Goal: Task Accomplishment & Management: Manage account settings

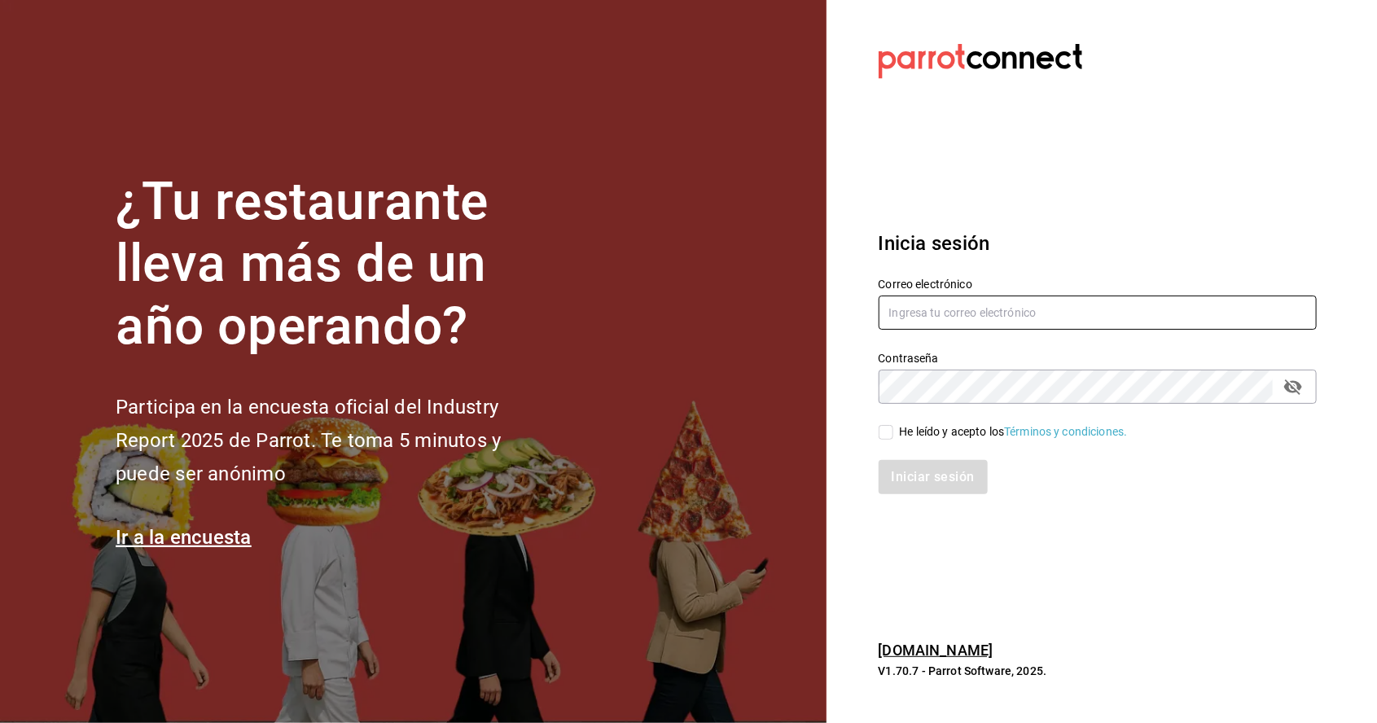
click at [1080, 330] on input "text" at bounding box center [1097, 313] width 438 height 34
type input "thehappybox@satelite.com"
click at [886, 440] on input "He leído y acepto los Términos y condiciones." at bounding box center [885, 432] width 15 height 15
checkbox input "true"
click at [1293, 395] on icon "passwordField" at bounding box center [1293, 386] width 18 height 15
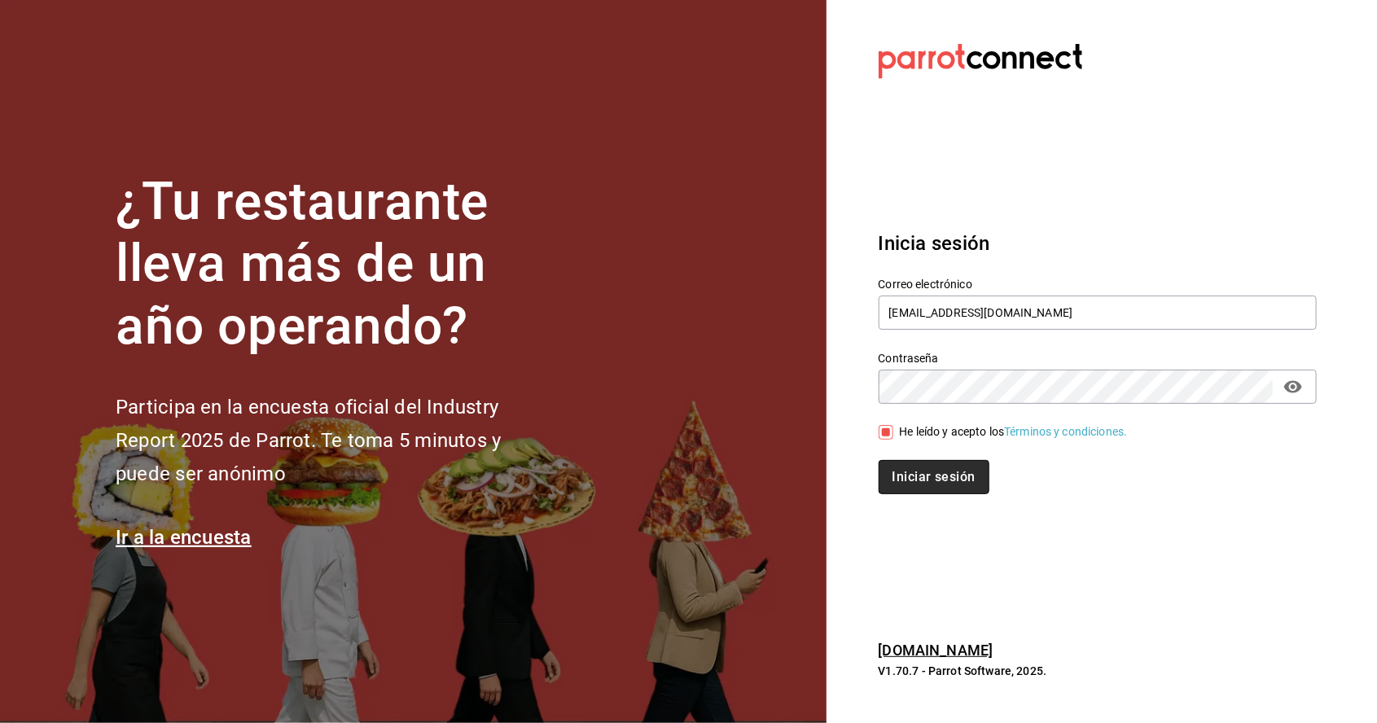
click at [954, 494] on button "Iniciar sesión" at bounding box center [933, 477] width 111 height 34
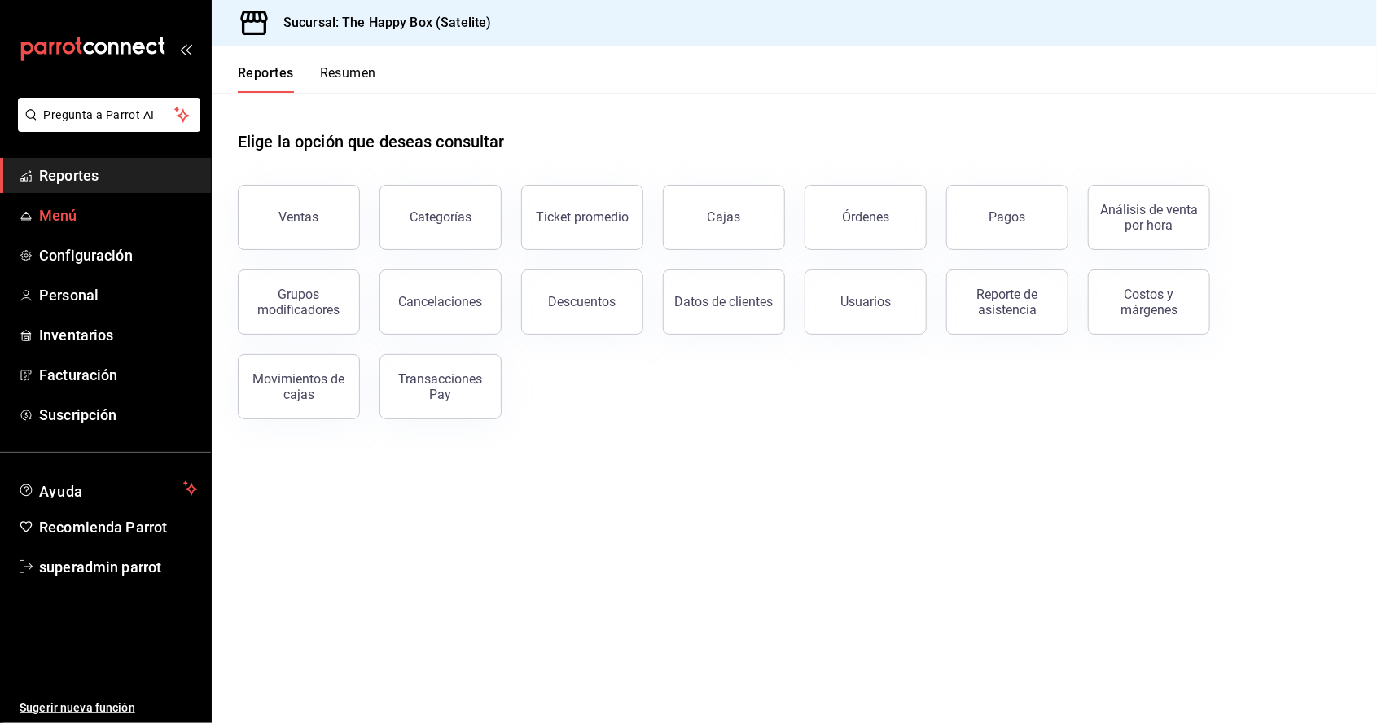
click at [115, 218] on span "Menú" at bounding box center [118, 215] width 159 height 22
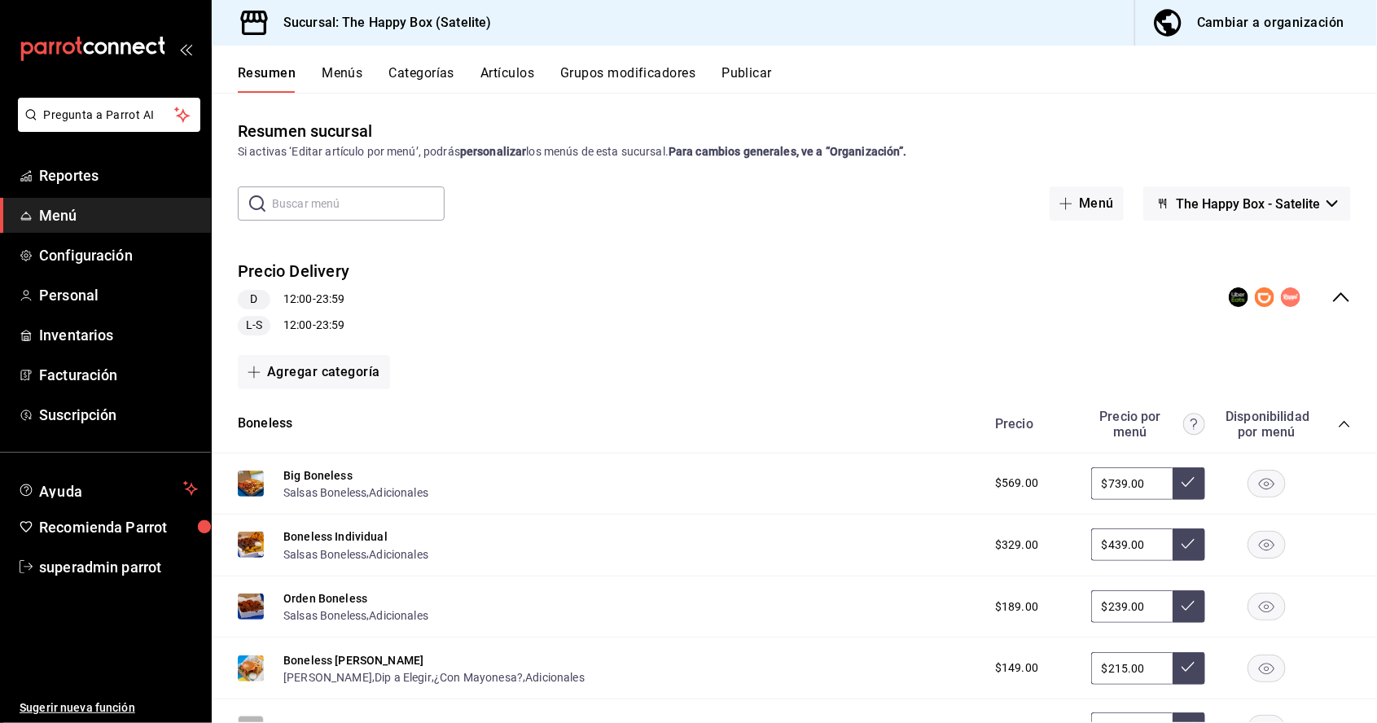
click at [516, 69] on button "Artículos" at bounding box center [507, 79] width 54 height 28
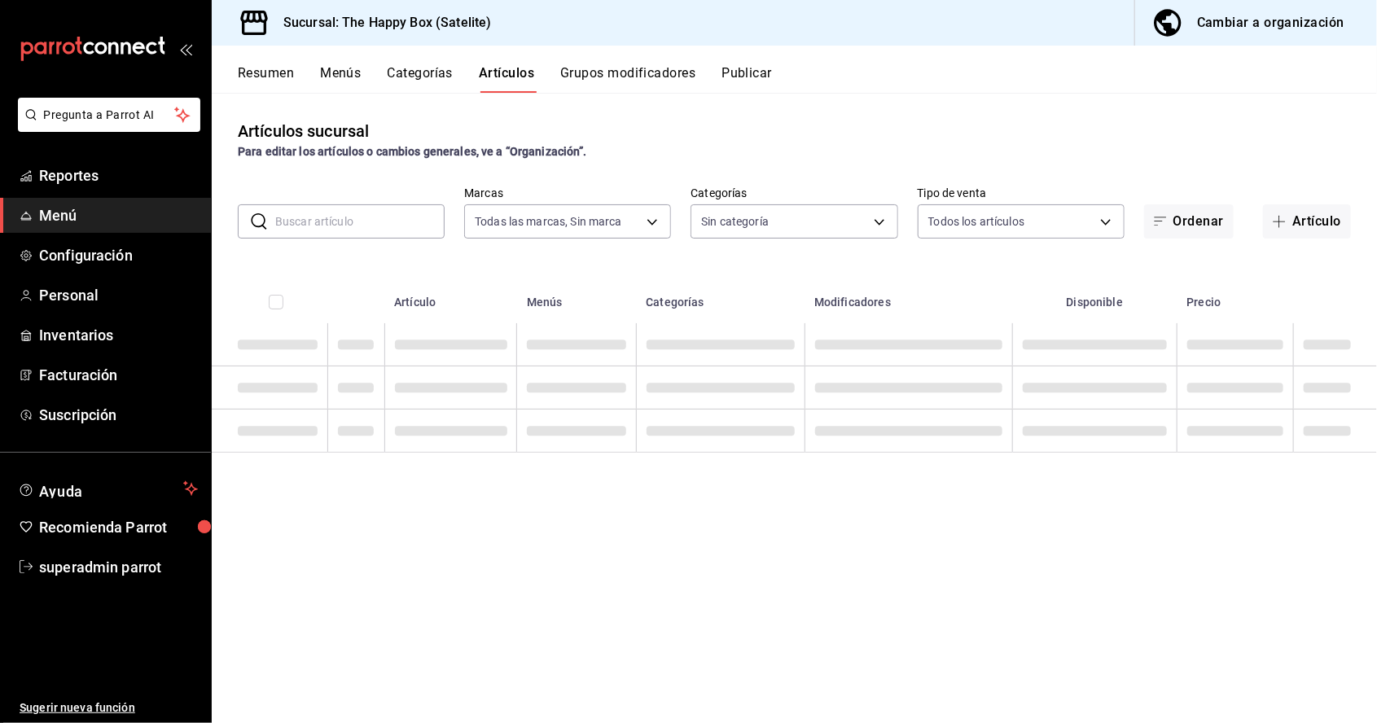
type input "58c7a565-4df7-4662-91b2-7a1e9e046cfe"
type input "9f323e17-e675-4261-b0bb-923c28e48b90,254b66a5-88d1-47ed-93f4-da680209bdce,6127c…"
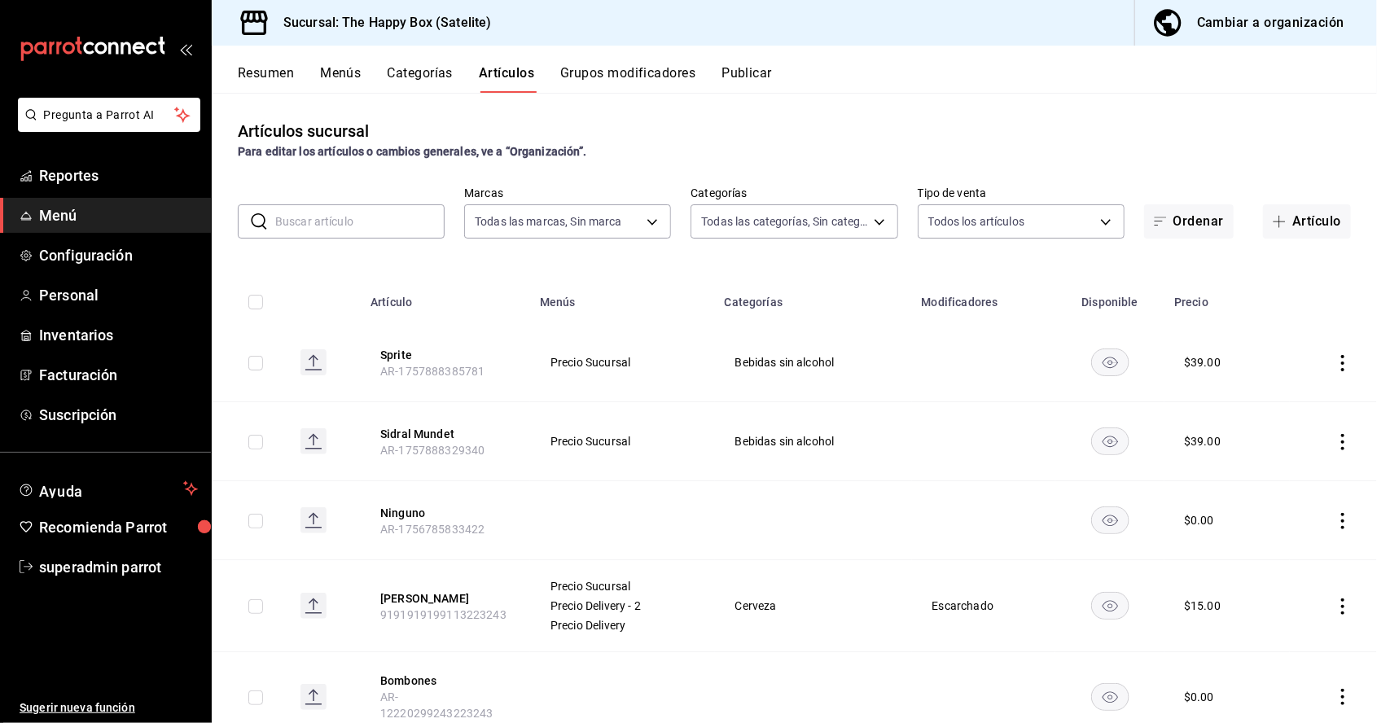
click at [379, 215] on input "text" at bounding box center [359, 221] width 169 height 33
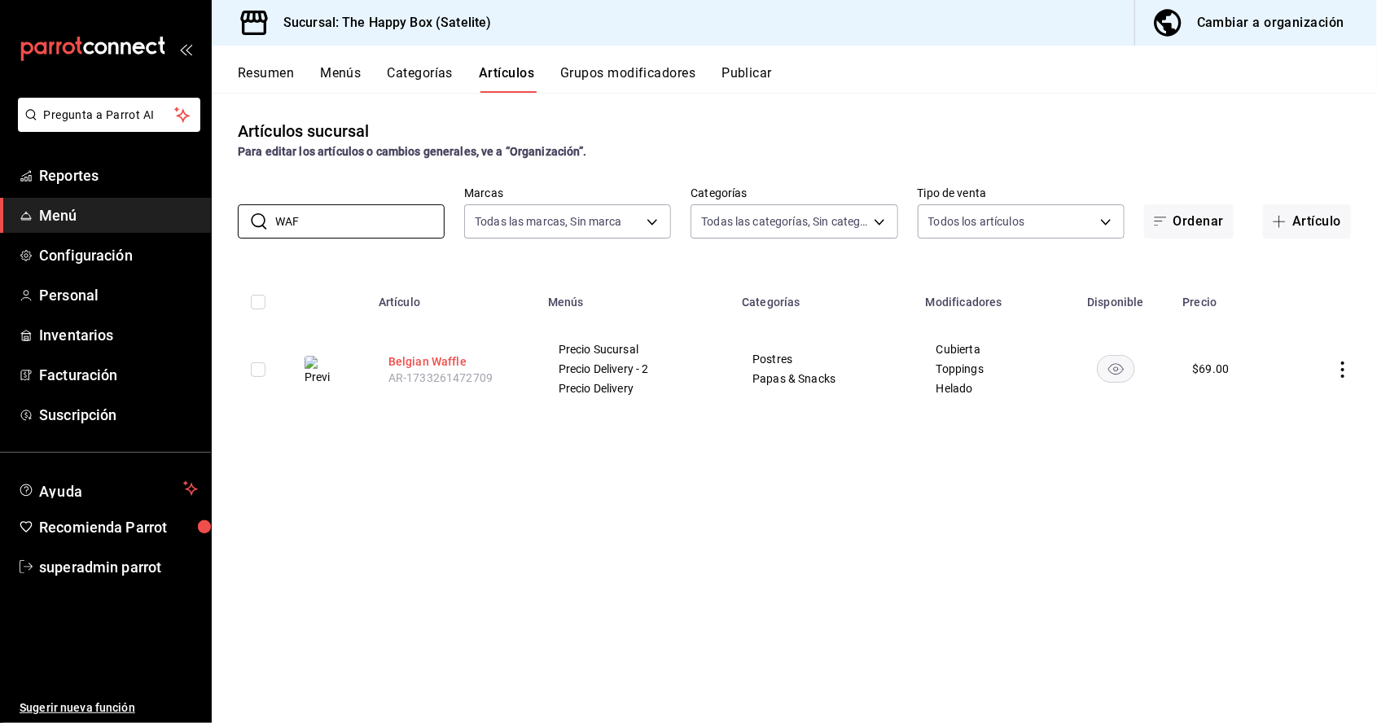
type input "WAF"
click at [424, 366] on button "Belgian Waffle" at bounding box center [453, 361] width 130 height 16
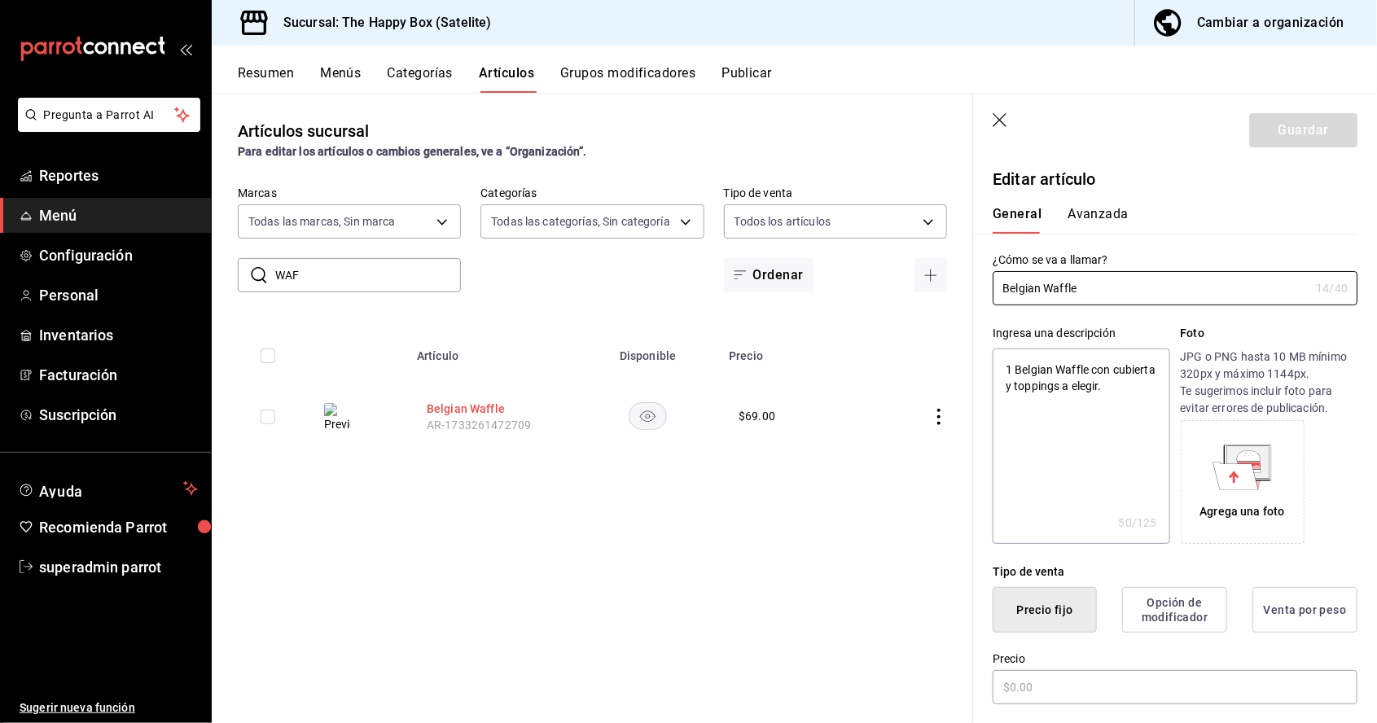
type textarea "x"
type input "$69.00"
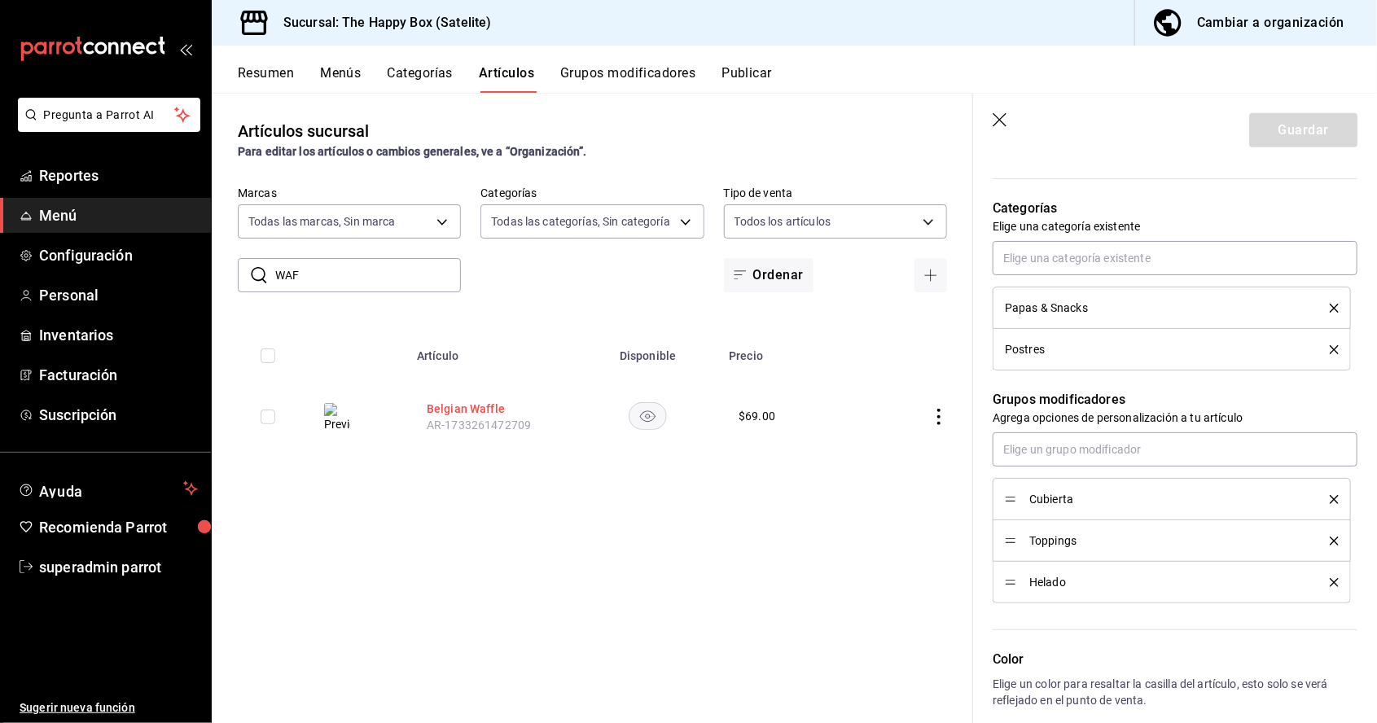
scroll to position [665, 0]
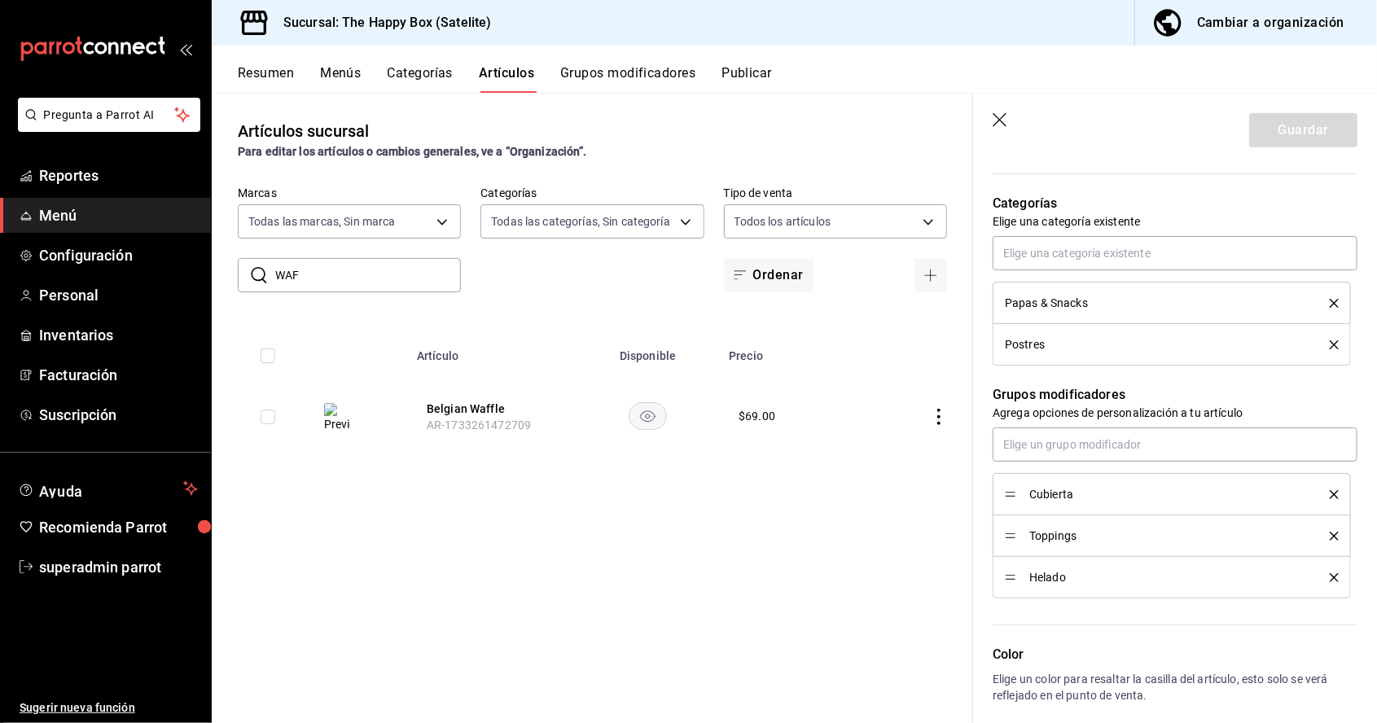
click at [1184, 353] on li "Postres" at bounding box center [1171, 345] width 358 height 42
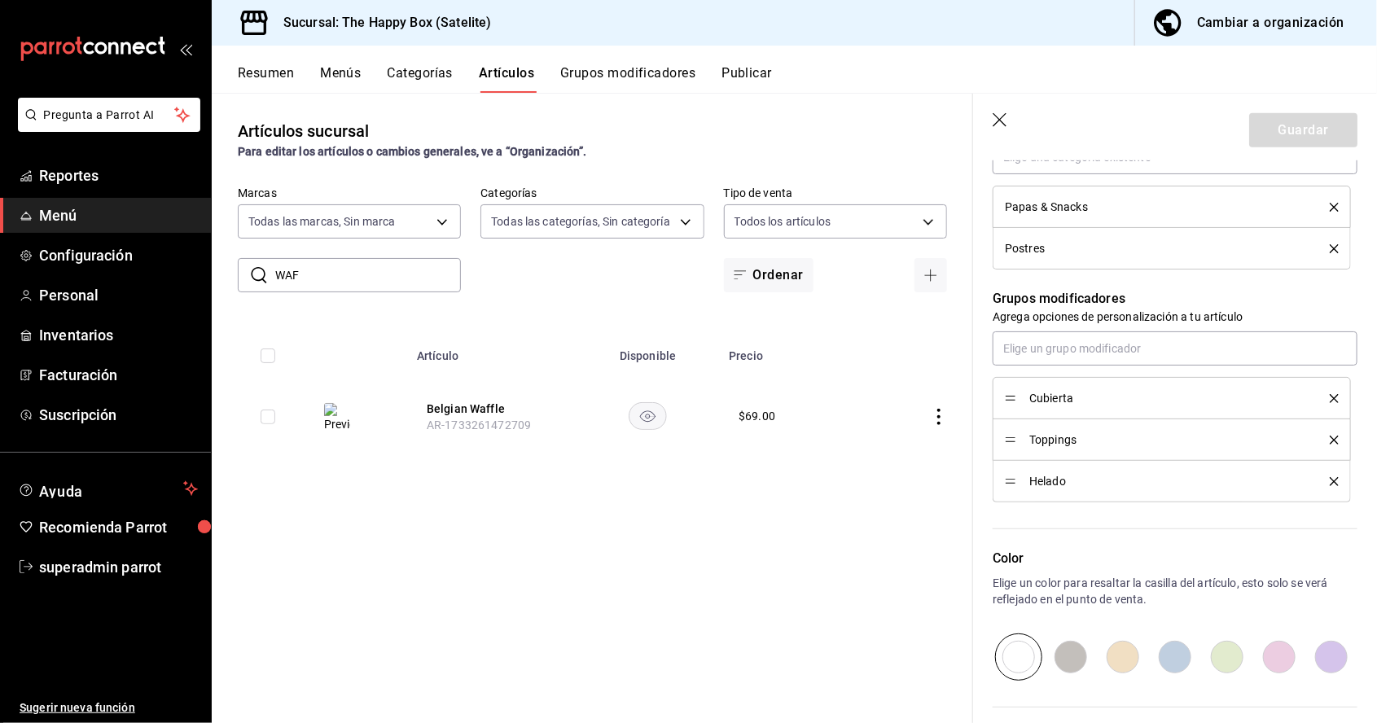
scroll to position [763, 0]
click at [1101, 467] on li "Helado" at bounding box center [1171, 480] width 358 height 42
click at [1059, 475] on span "Helado" at bounding box center [1167, 479] width 276 height 11
click at [1334, 478] on icon "delete" at bounding box center [1334, 479] width 9 height 9
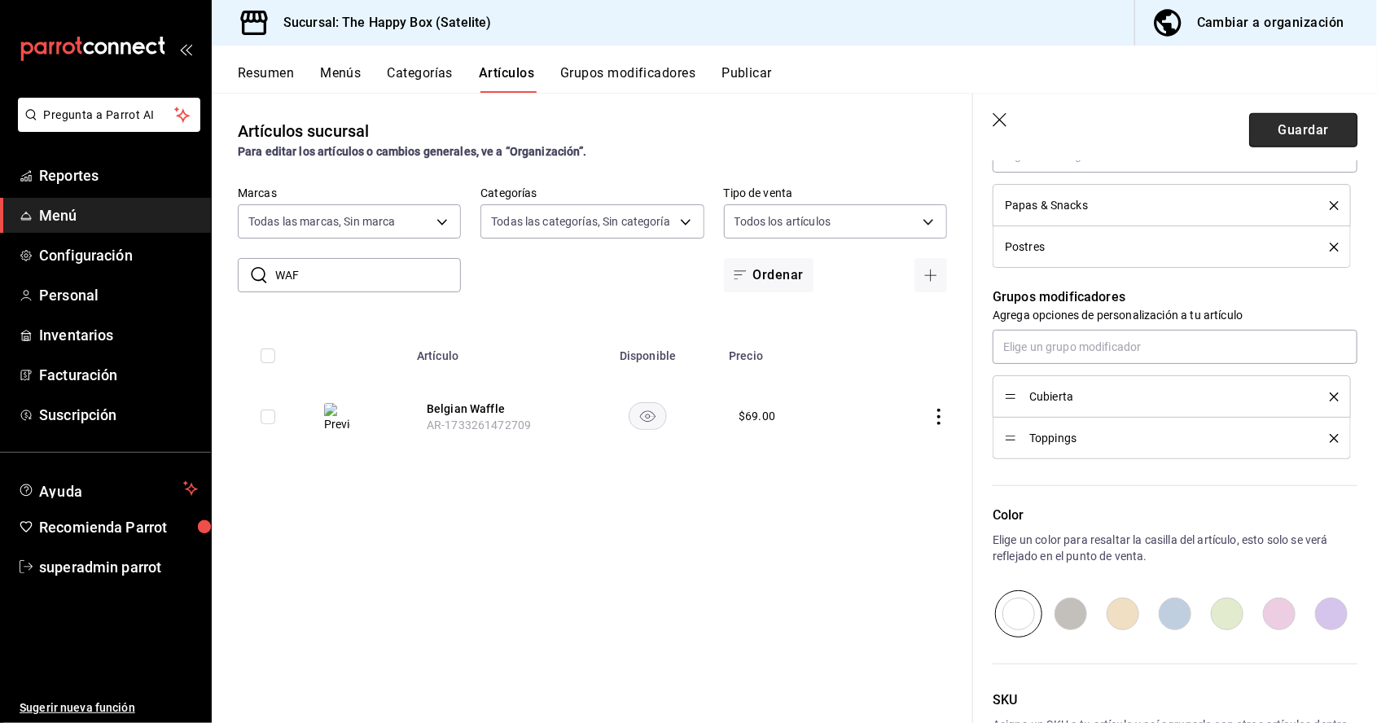
click at [1304, 132] on button "Guardar" at bounding box center [1303, 130] width 108 height 34
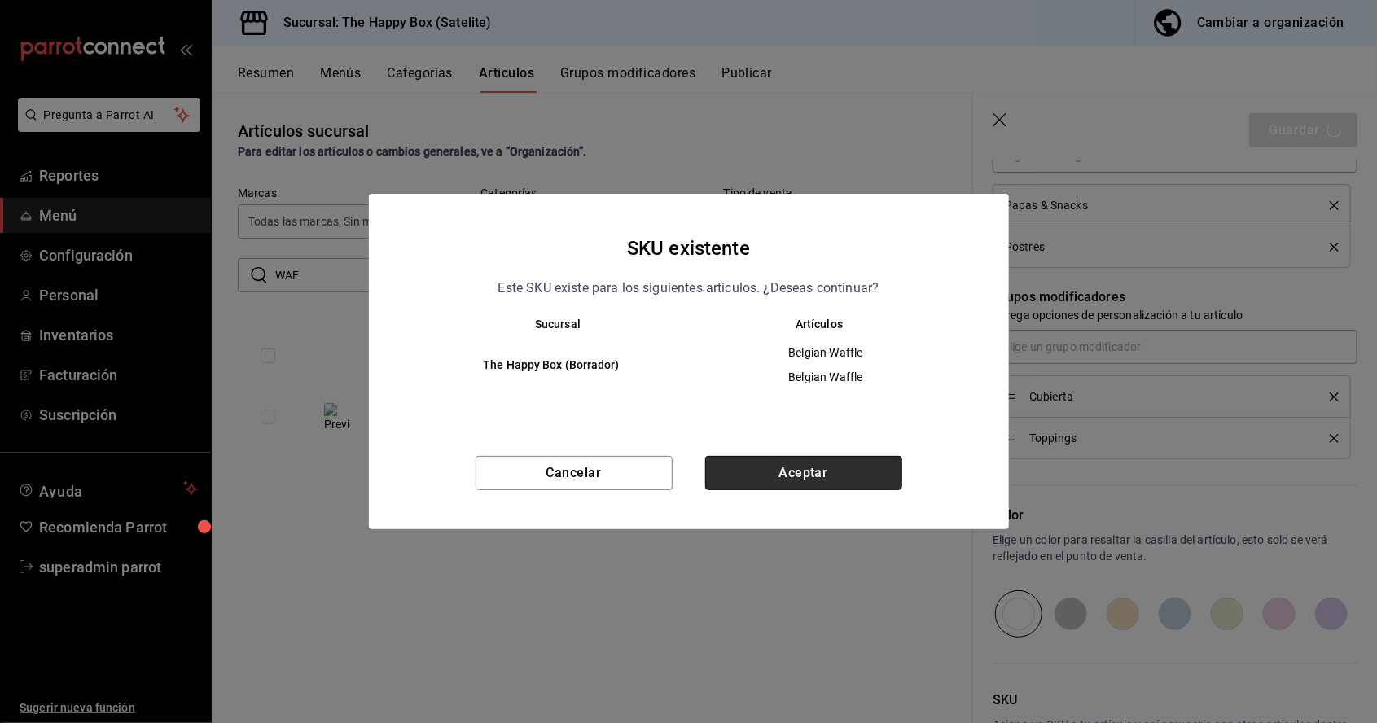
click at [812, 470] on button "Aceptar" at bounding box center [803, 473] width 197 height 34
type textarea "x"
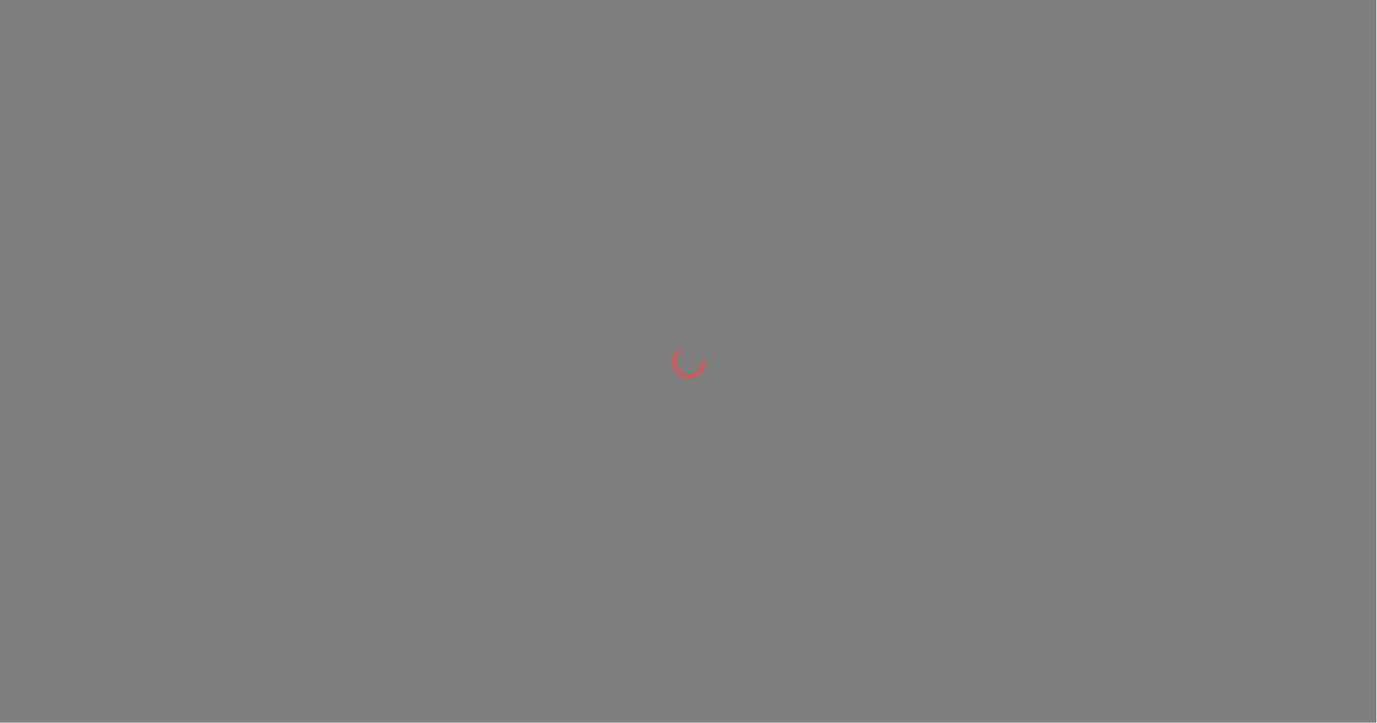
click at [380, 225] on div at bounding box center [688, 361] width 1377 height 723
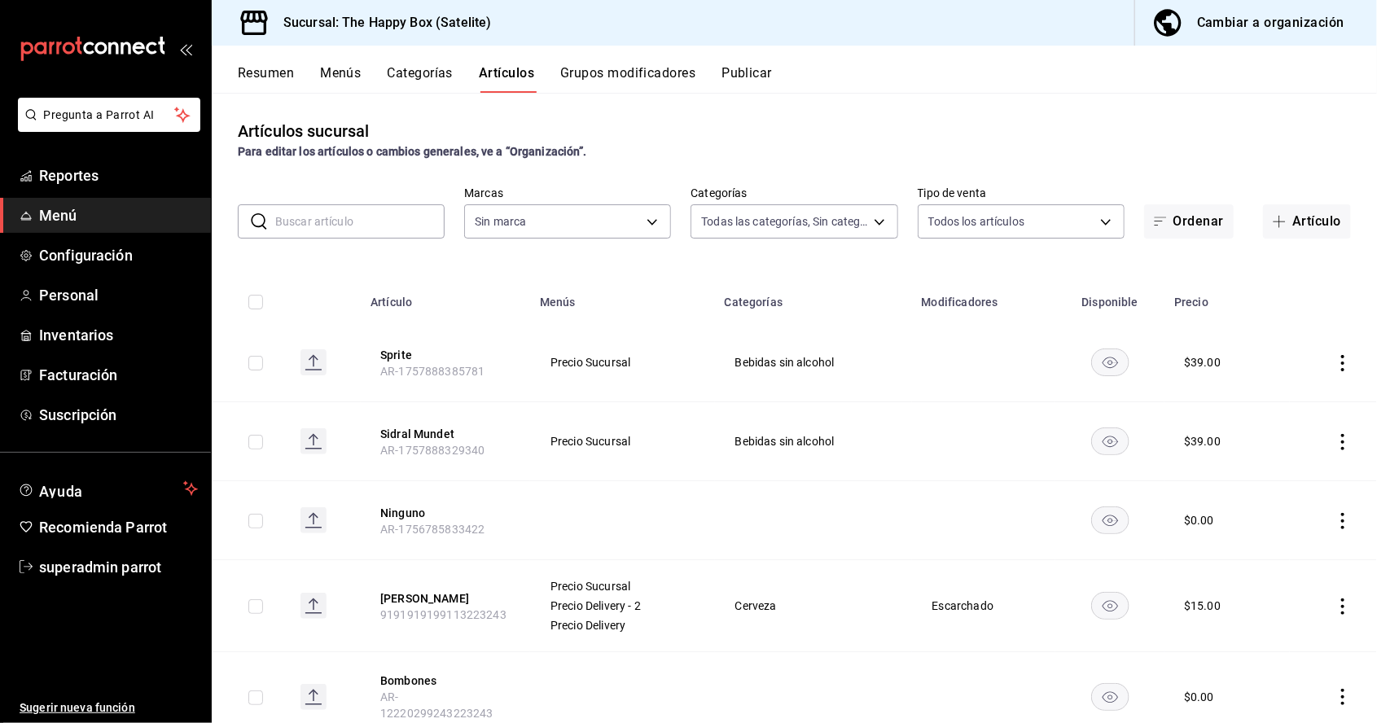
type input "9f323e17-e675-4261-b0bb-923c28e48b90,254b66a5-88d1-47ed-93f4-da680209bdce,6127c…"
type input "58c7a565-4df7-4662-91b2-7a1e9e046cfe"
click at [392, 222] on input "text" at bounding box center [359, 221] width 169 height 33
click at [650, 81] on button "Grupos modificadores" at bounding box center [627, 79] width 135 height 28
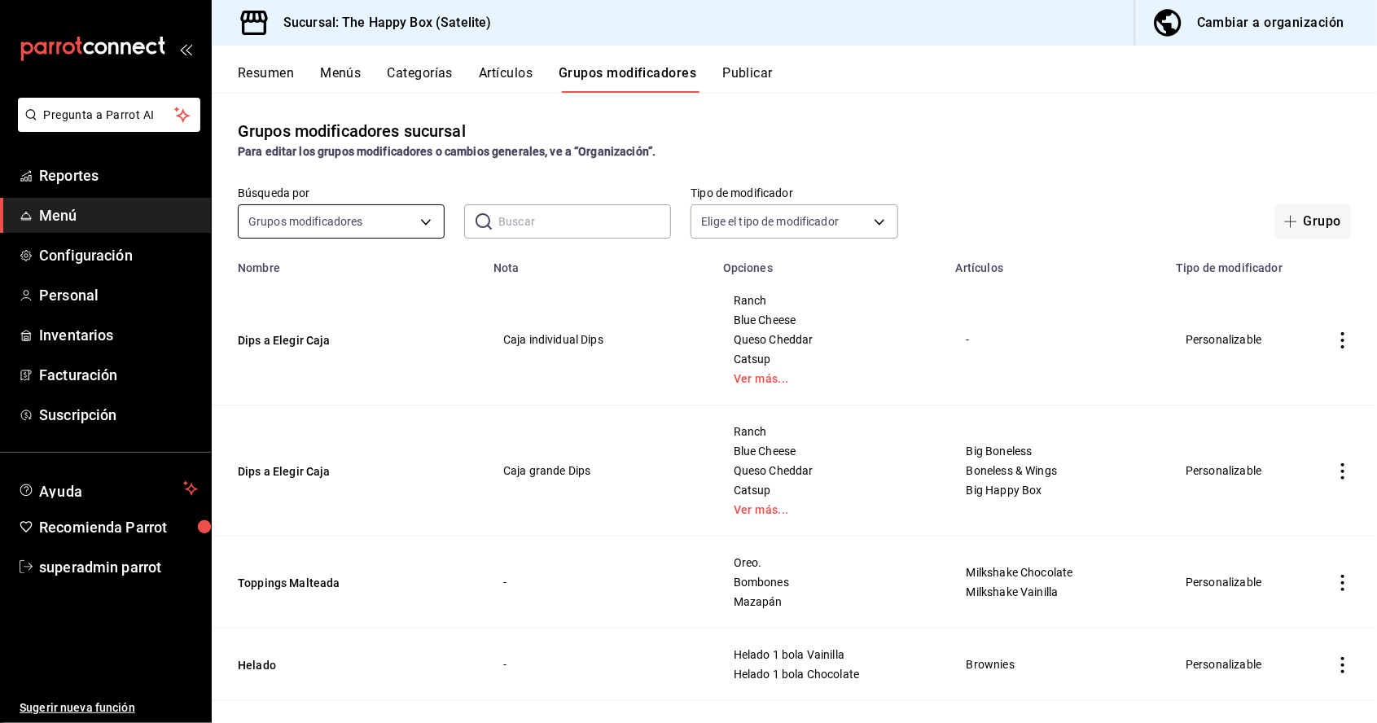
click at [340, 225] on body "Pregunta a Parrot AI Reportes Menú Configuración Personal Inventarios Facturaci…" at bounding box center [688, 361] width 1377 height 723
click at [524, 230] on div at bounding box center [688, 361] width 1377 height 723
click at [589, 226] on input "text" at bounding box center [584, 221] width 173 height 33
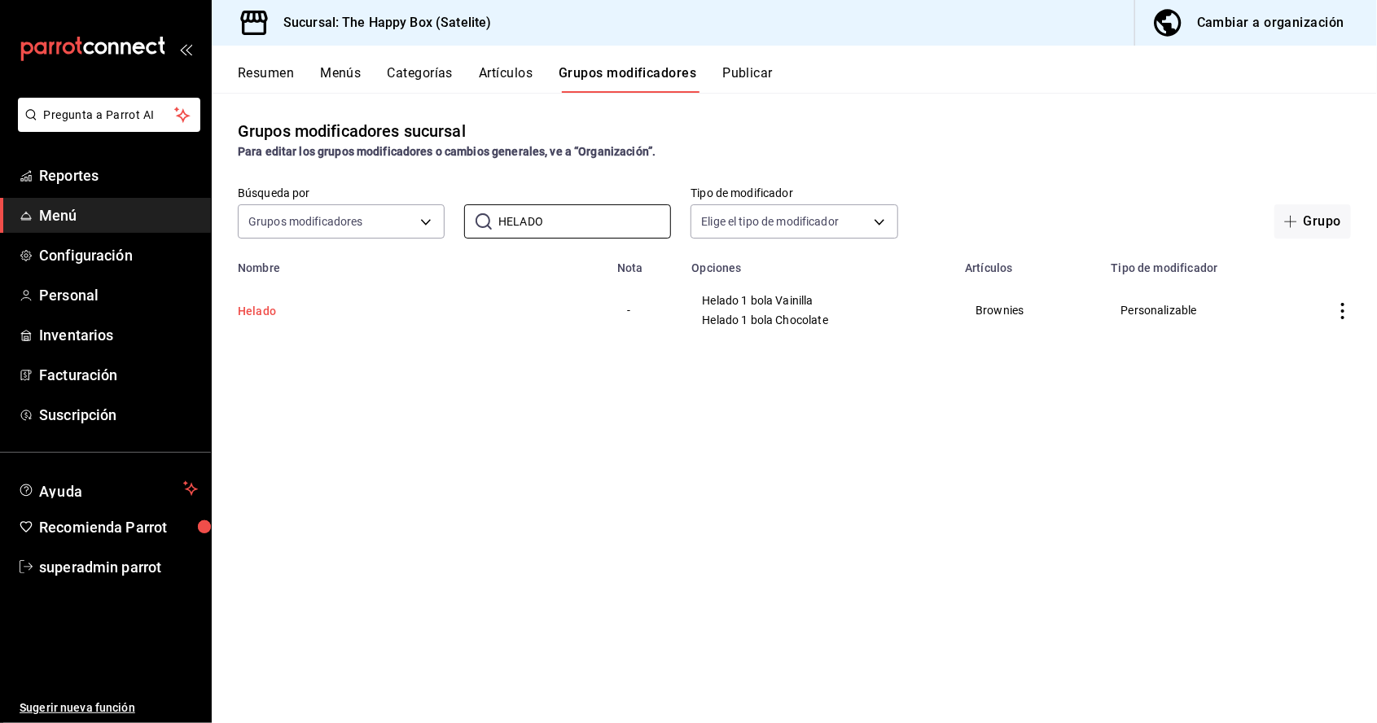
type input "HELADO"
click at [268, 310] on button "Helado" at bounding box center [335, 311] width 195 height 16
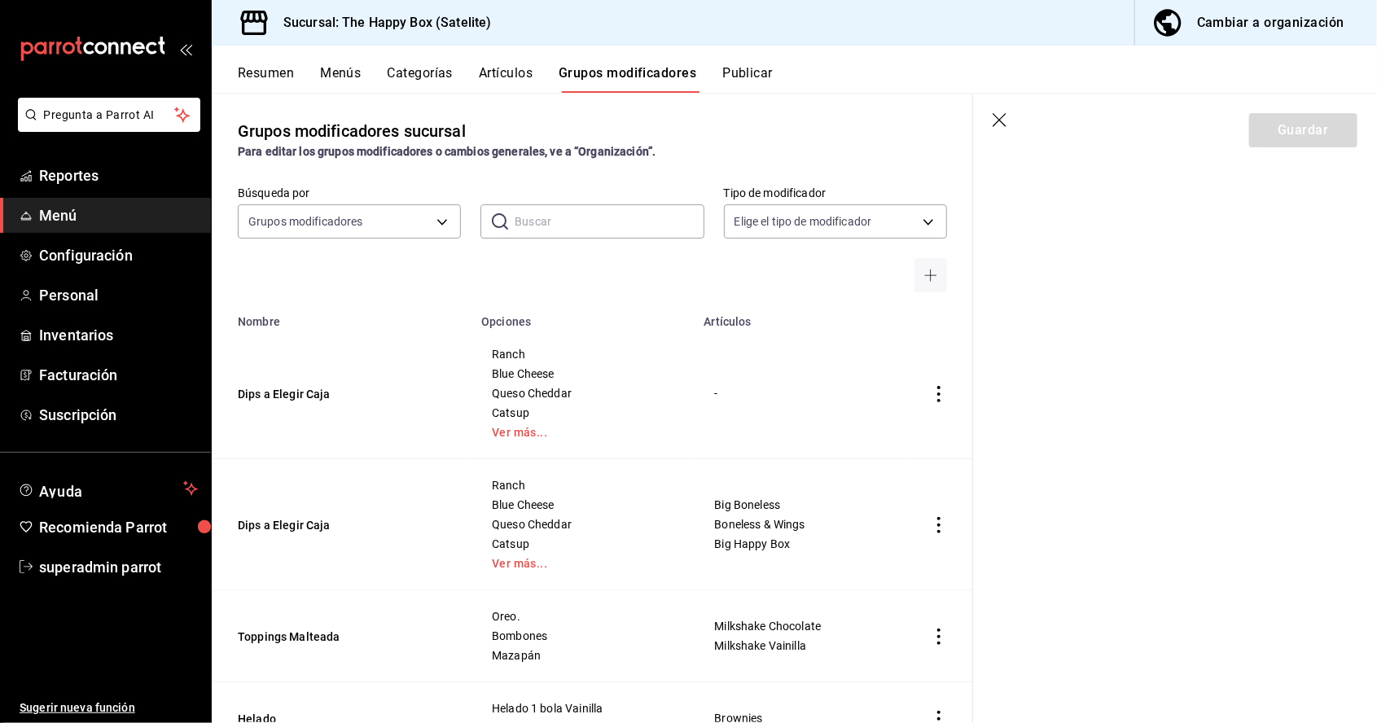
click at [997, 123] on icon "button" at bounding box center [1000, 121] width 16 height 16
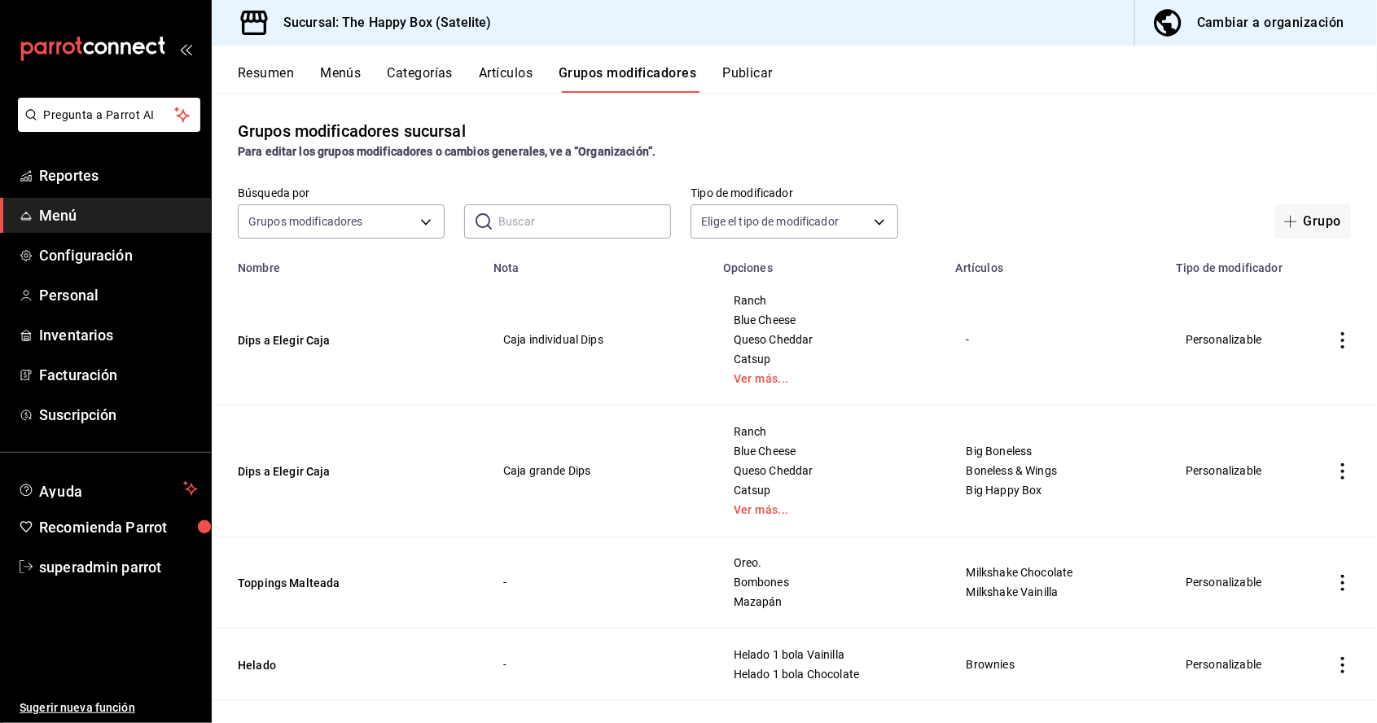
click at [573, 223] on input "text" at bounding box center [584, 221] width 173 height 33
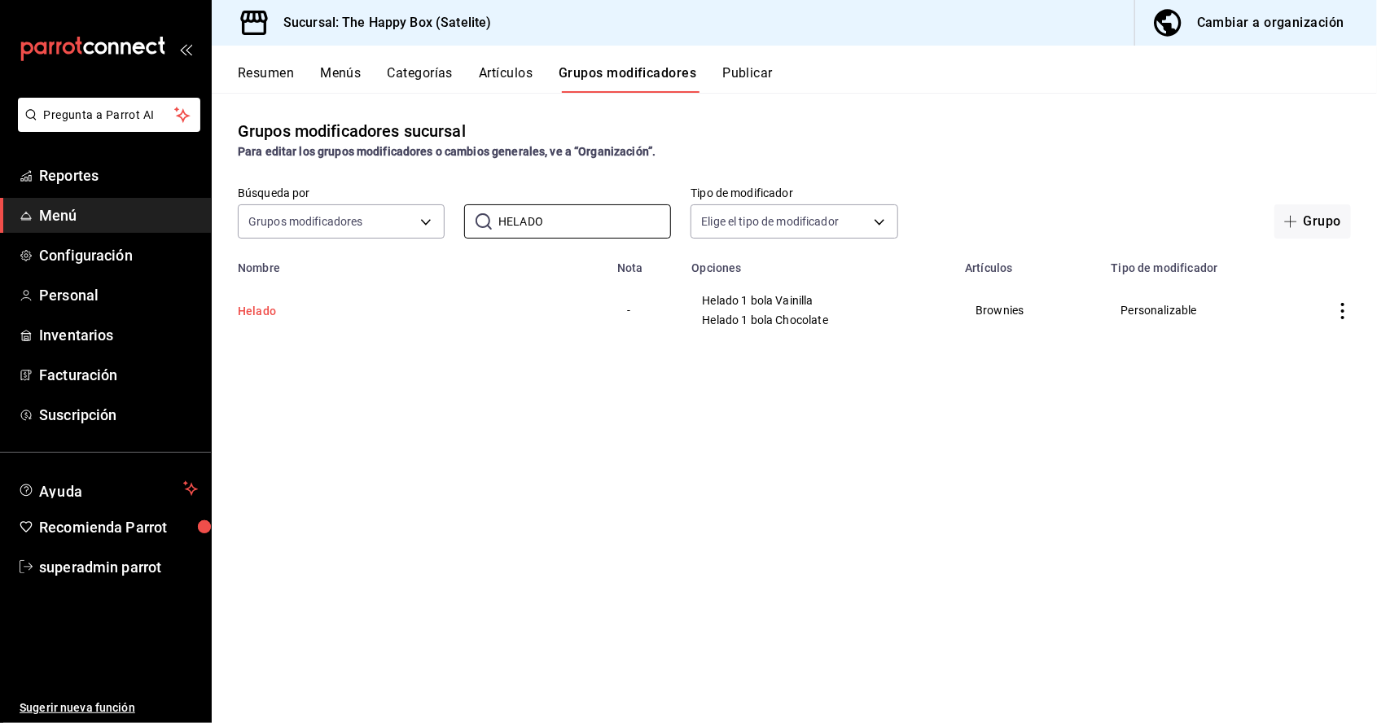
type input "HELADO"
click at [261, 314] on button "Helado" at bounding box center [335, 311] width 195 height 16
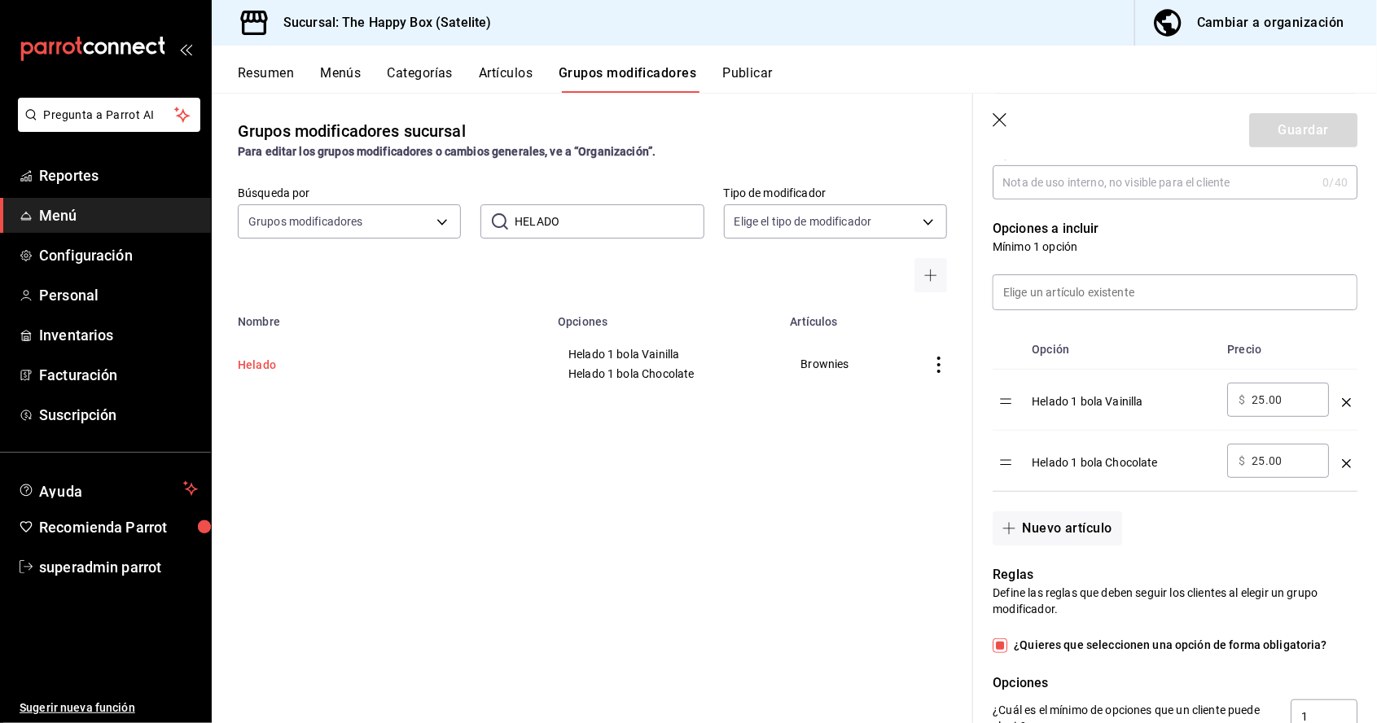
scroll to position [370, 0]
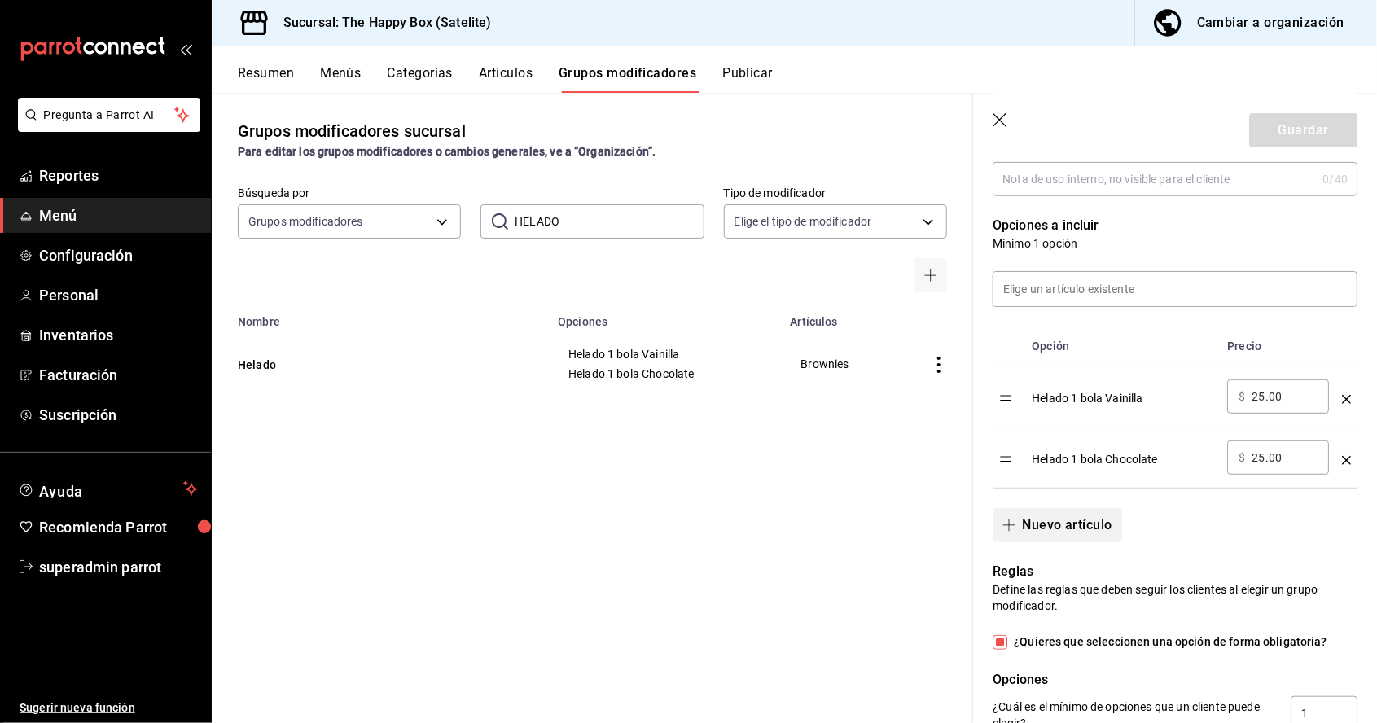
click at [1097, 524] on button "Nuevo artículo" at bounding box center [1056, 525] width 129 height 34
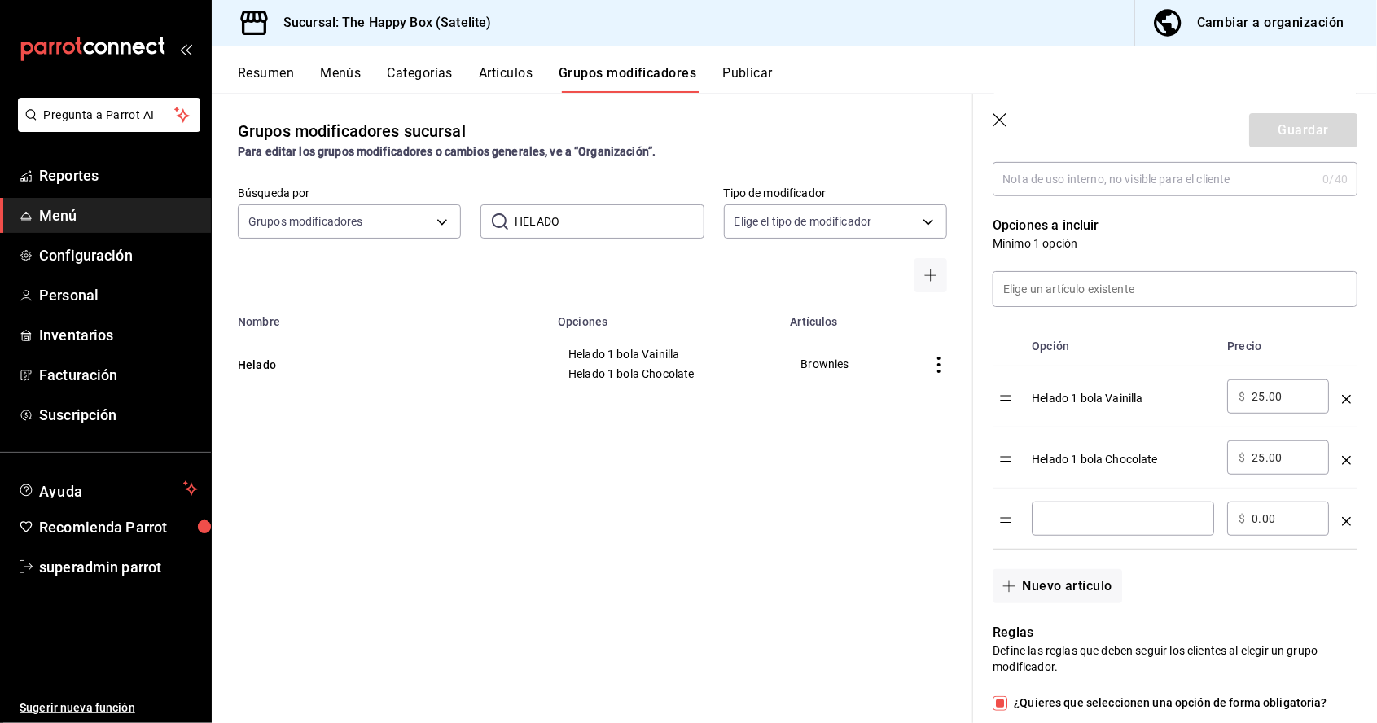
click at [1141, 510] on input "optionsTable" at bounding box center [1123, 518] width 160 height 16
type input "Sin Helado"
click at [1210, 593] on div "Nuevo artículo" at bounding box center [1165, 577] width 384 height 54
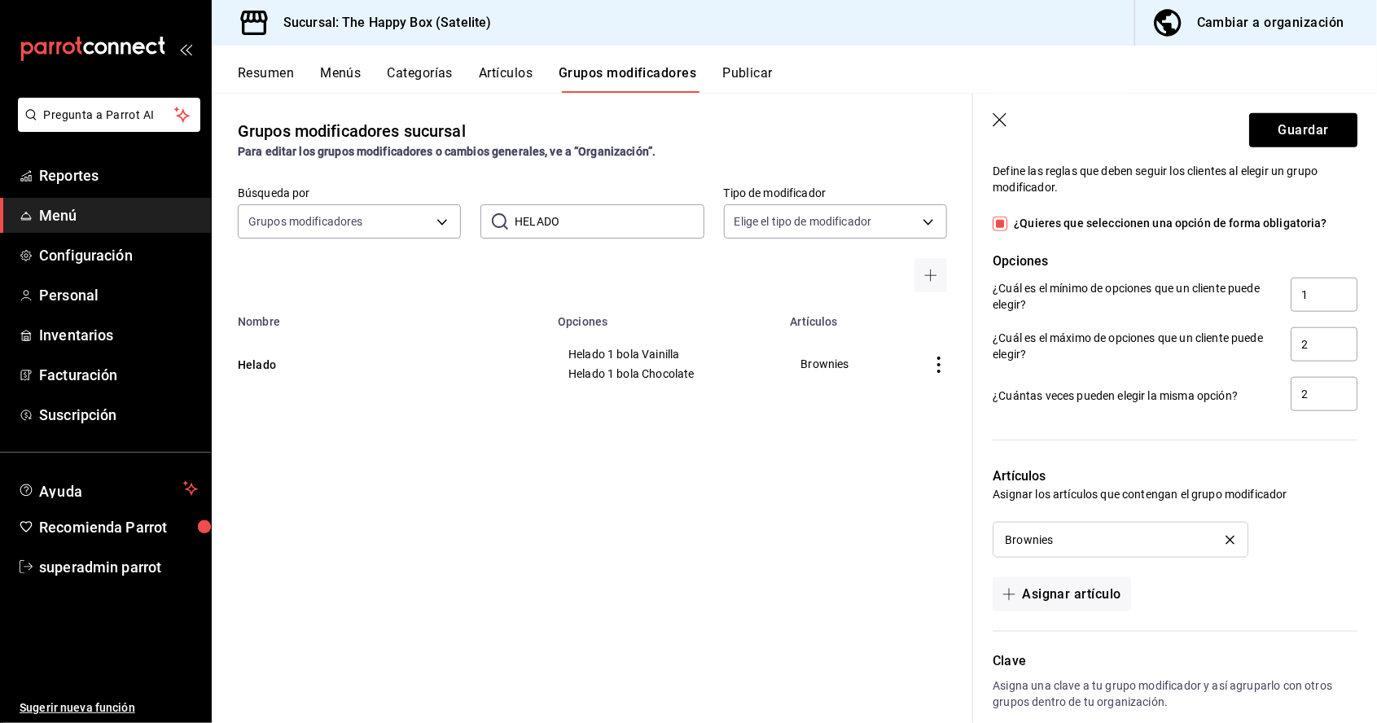
scroll to position [78, 0]
click at [1100, 585] on button "Asignar artículo" at bounding box center [1061, 594] width 138 height 34
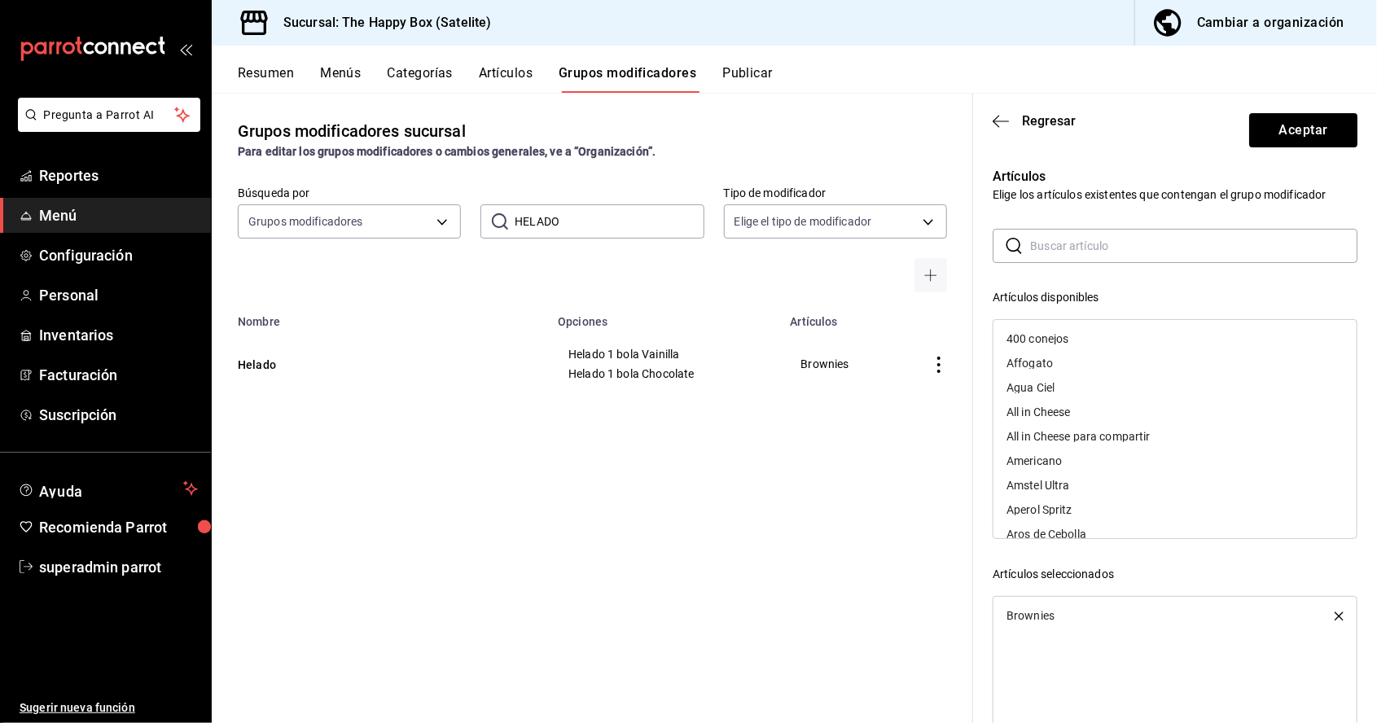
click at [1187, 248] on input "text" at bounding box center [1193, 246] width 327 height 33
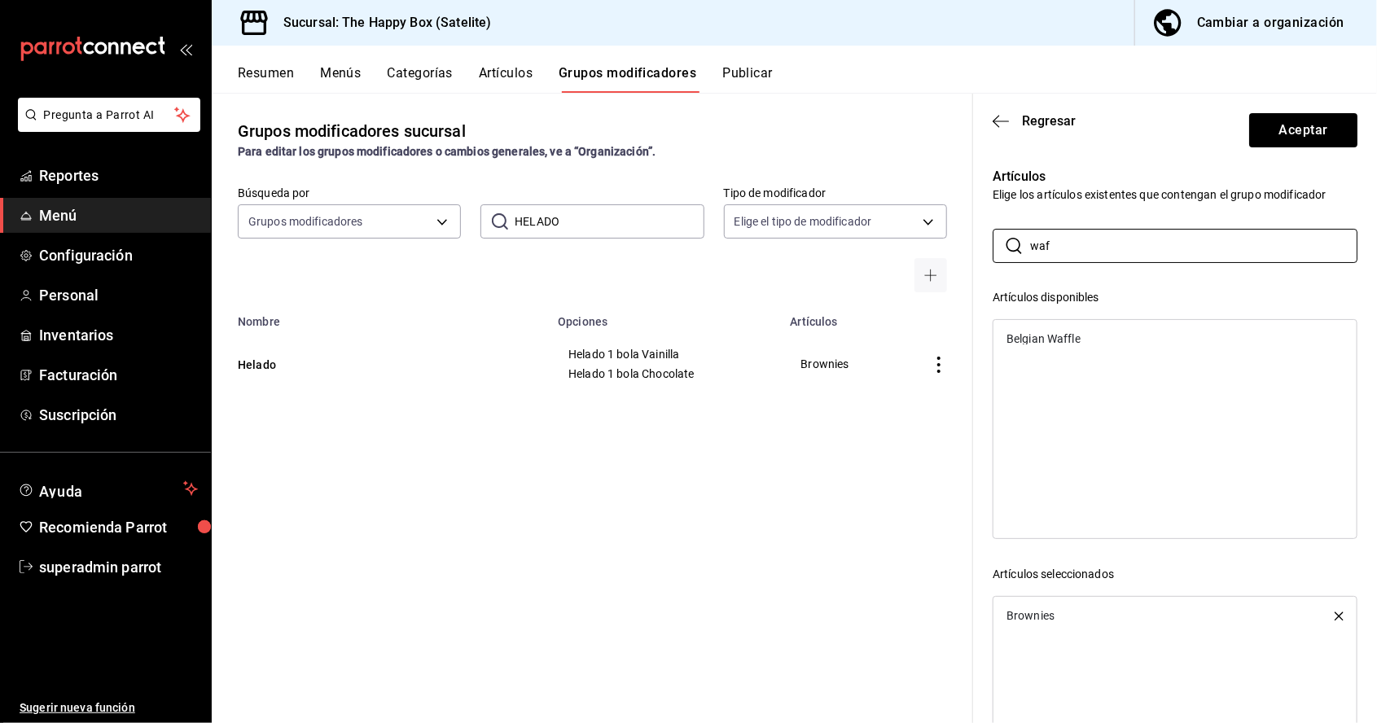
type input "waf"
click at [1067, 344] on div "Belgian Waffle" at bounding box center [1174, 338] width 363 height 24
click at [1314, 138] on button "Aceptar" at bounding box center [1303, 130] width 108 height 34
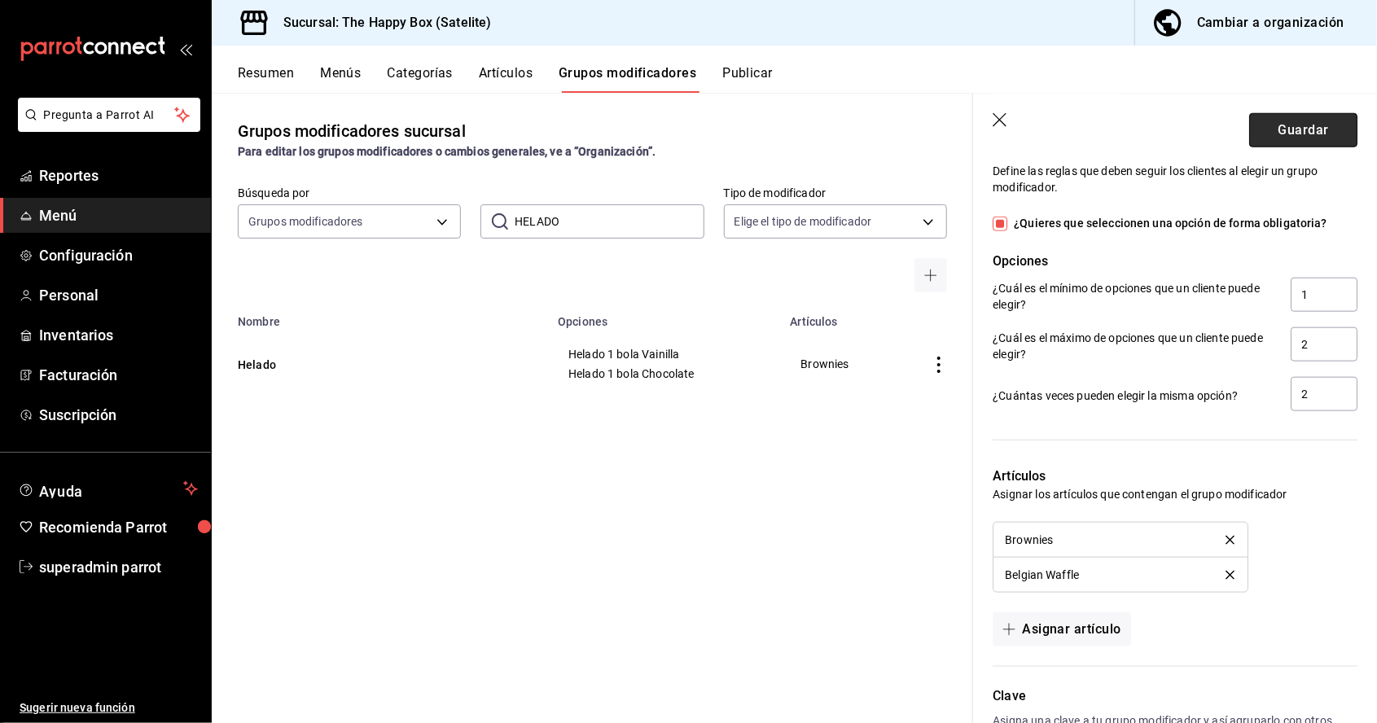
click at [1320, 143] on button "Guardar" at bounding box center [1303, 130] width 108 height 34
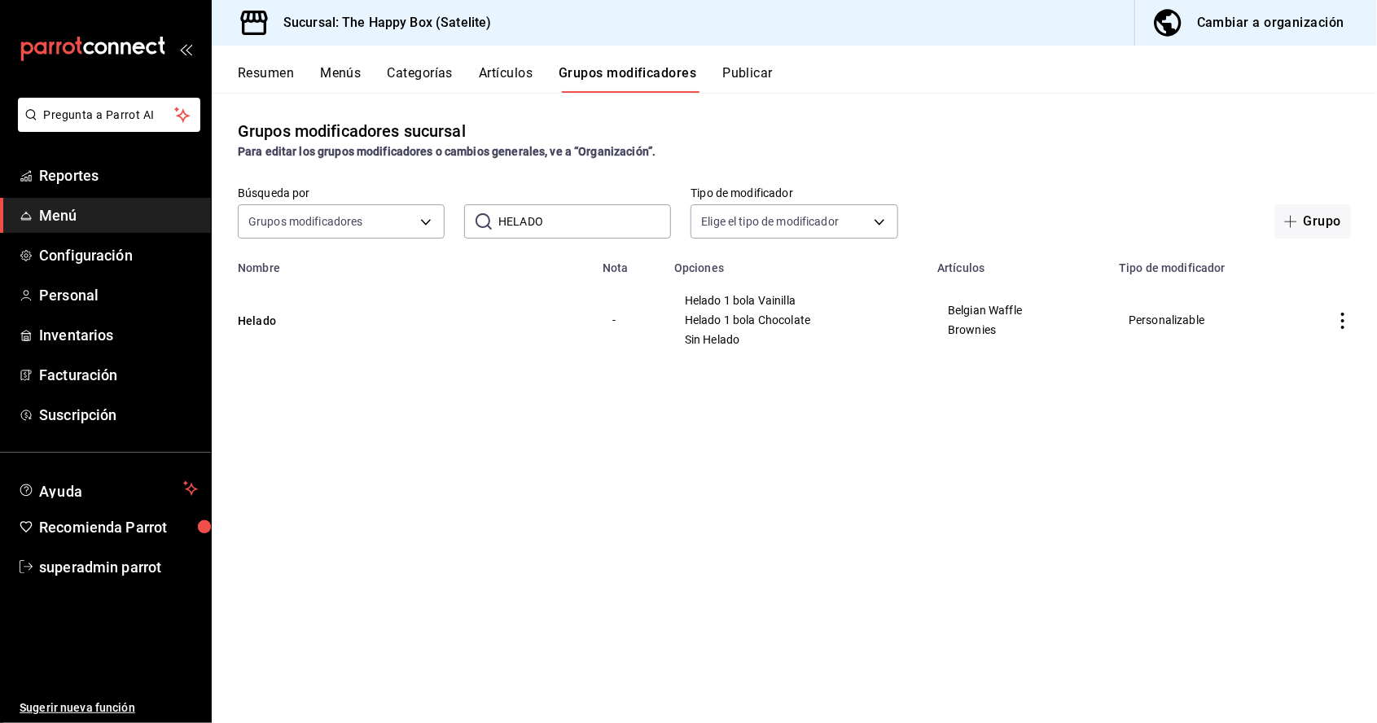
click at [498, 77] on button "Artículos" at bounding box center [506, 79] width 54 height 28
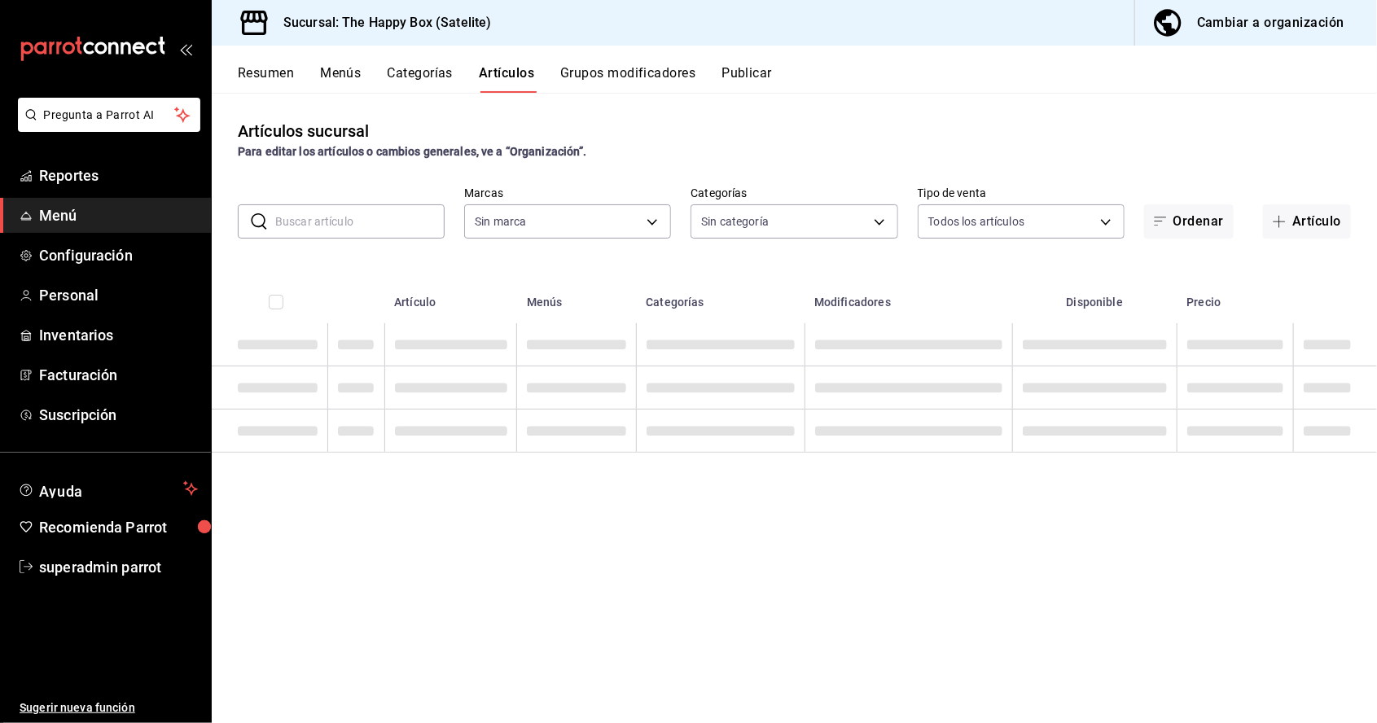
type input "58c7a565-4df7-4662-91b2-7a1e9e046cfe"
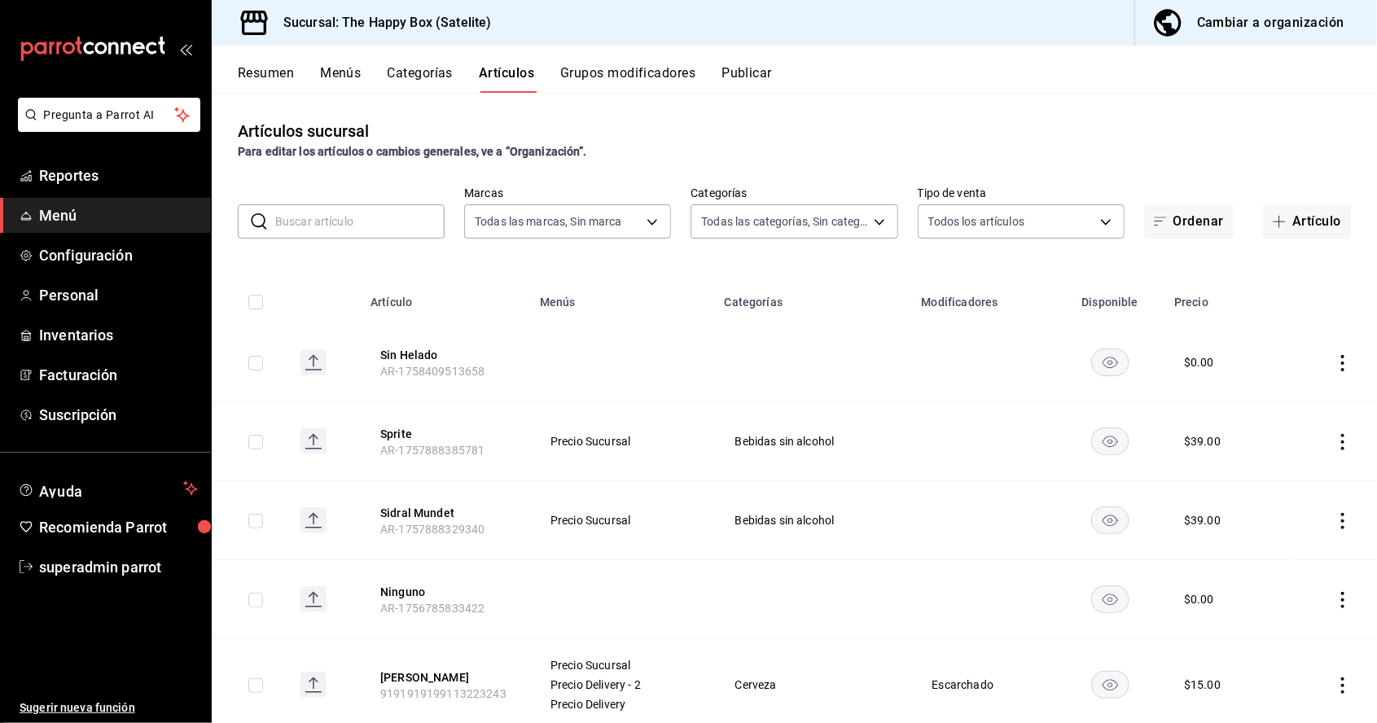
type input "9f323e17-e675-4261-b0bb-923c28e48b90,254b66a5-88d1-47ed-93f4-da680209bdce,6127c…"
click at [379, 223] on input "text" at bounding box center [359, 221] width 169 height 33
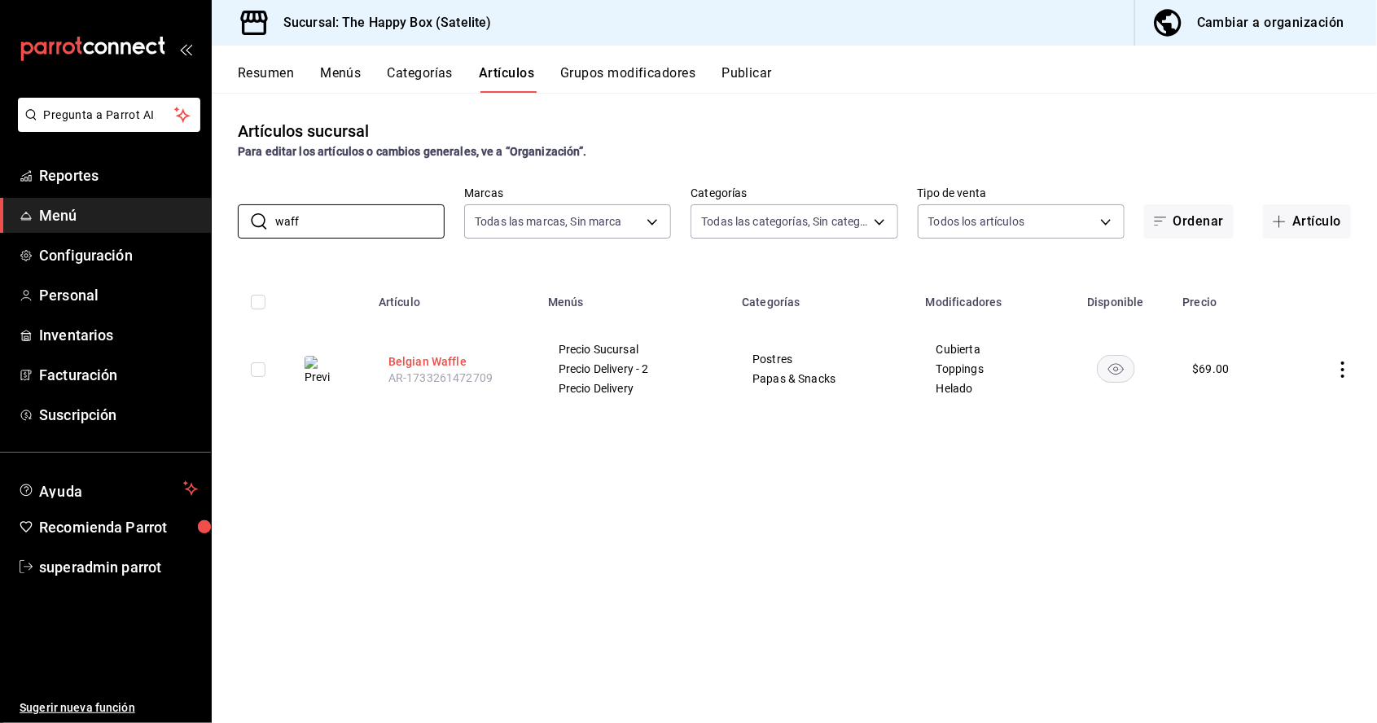
type input "waff"
click at [422, 359] on button "Belgian Waffle" at bounding box center [453, 361] width 130 height 16
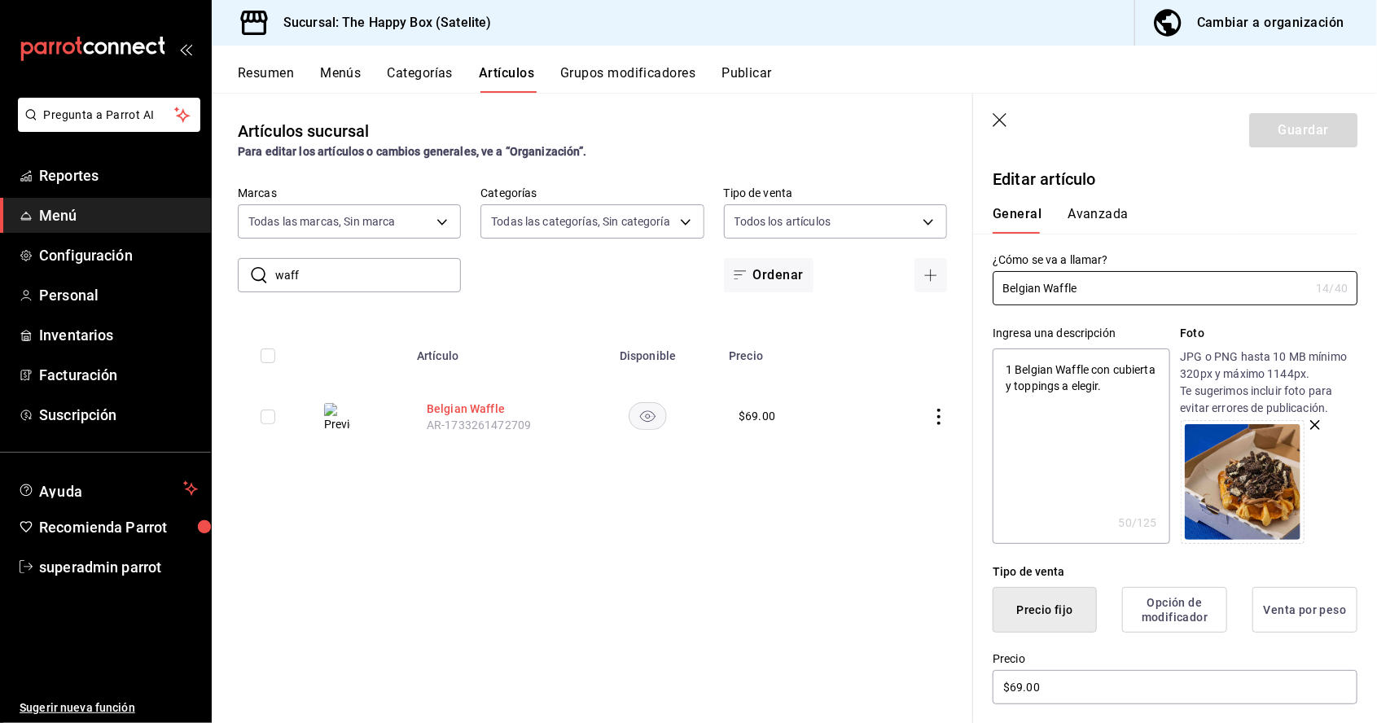
type textarea "x"
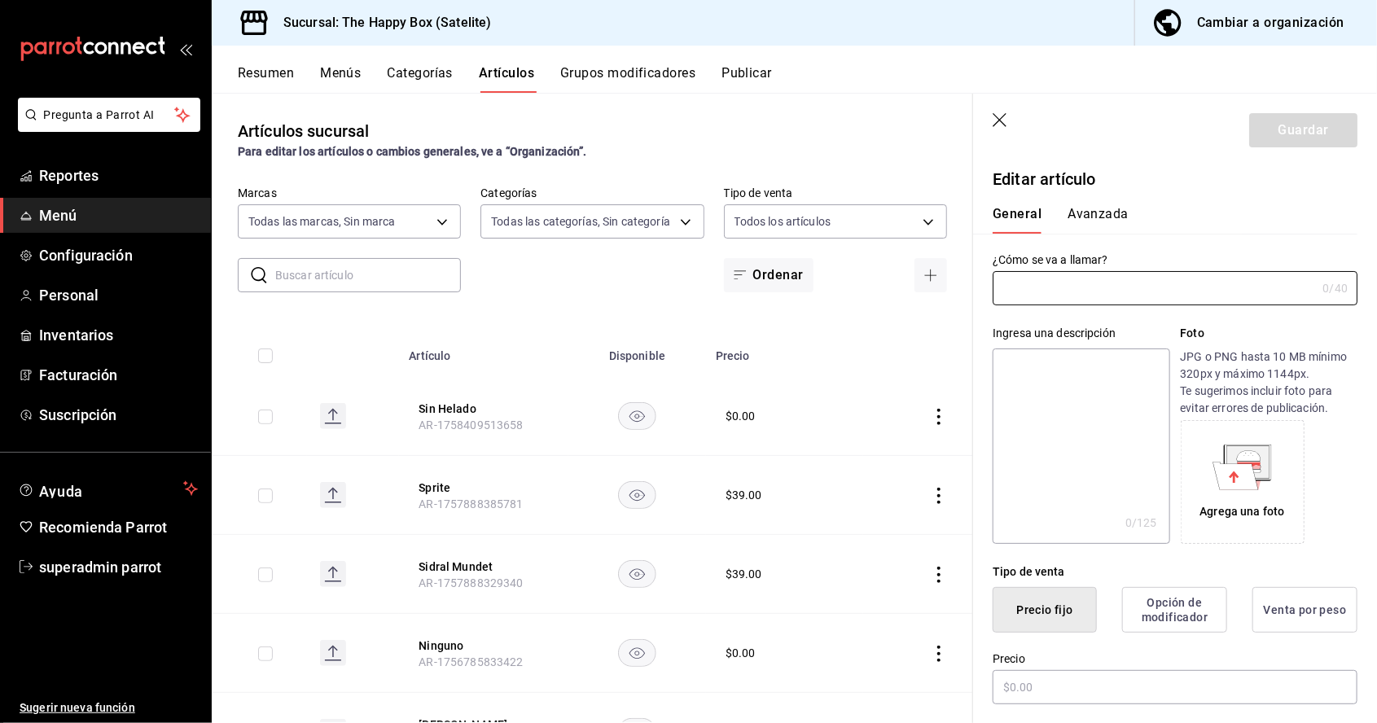
type input "58c7a565-4df7-4662-91b2-7a1e9e046cfe"
type input "9f323e17-e675-4261-b0bb-923c28e48b90,254b66a5-88d1-47ed-93f4-da680209bdce,6127c…"
type input "Belgian Waffle"
type textarea "1 Belgian Waffle con cubierta y toppings a elegir."
type textarea "x"
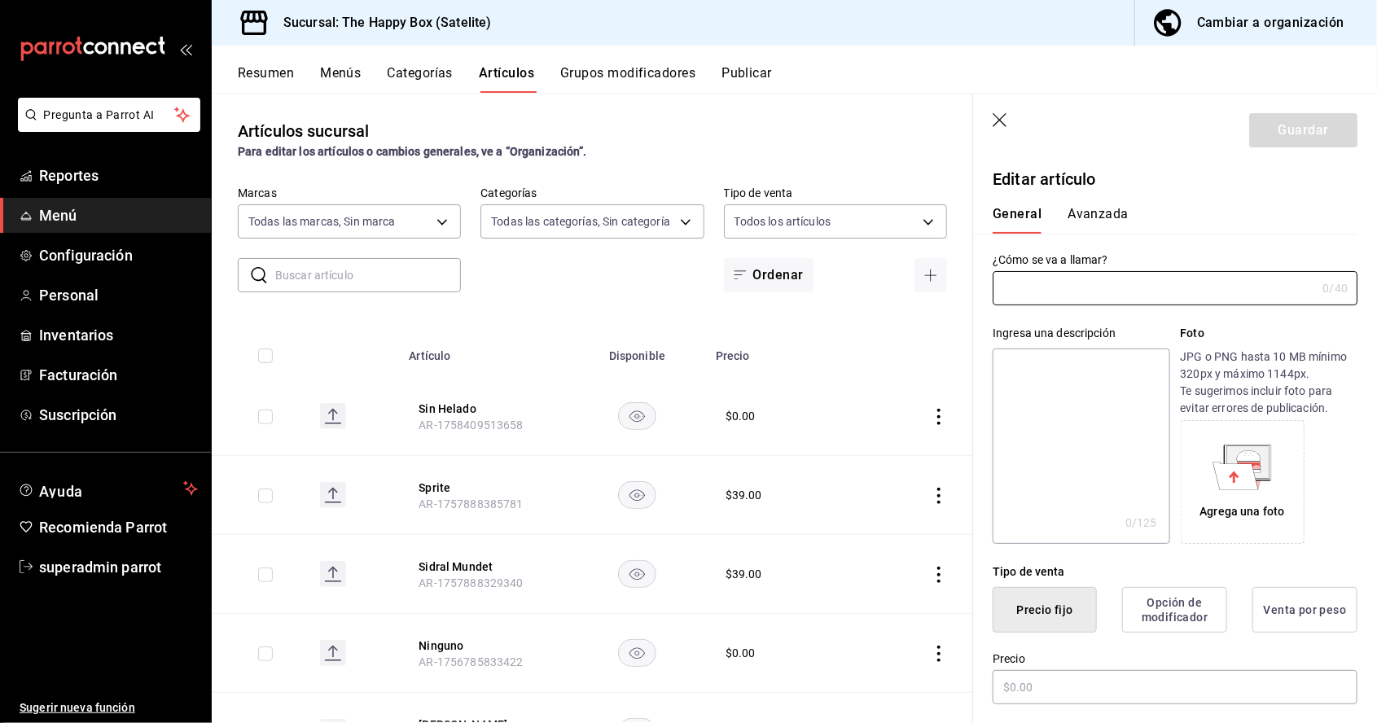
type input "AR-1733261472709"
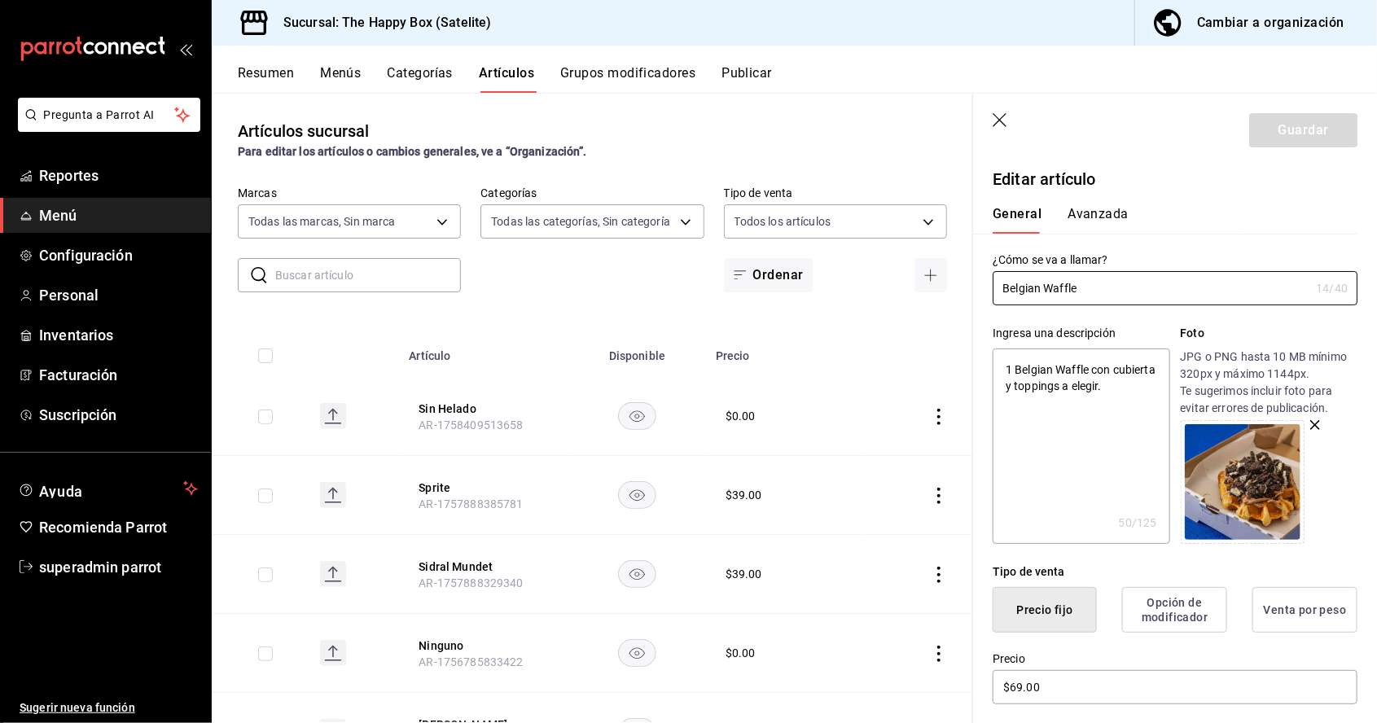
type textarea "x"
type input "$69.00"
type textarea "x"
